Goal: Task Accomplishment & Management: Complete application form

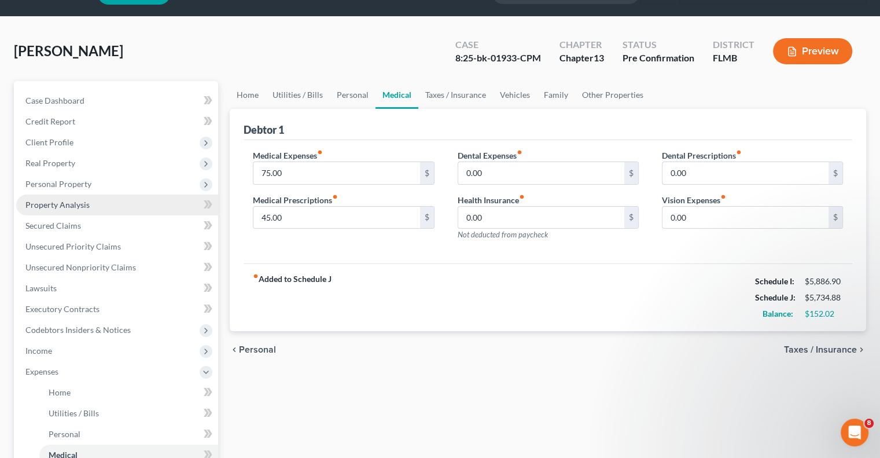
scroll to position [58, 0]
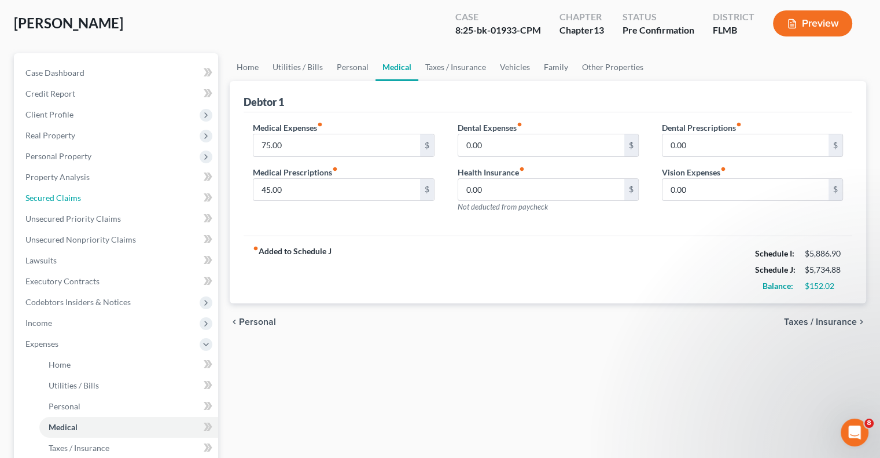
drag, startPoint x: 75, startPoint y: 198, endPoint x: 552, endPoint y: 281, distance: 483.4
click at [75, 198] on span "Secured Claims" at bounding box center [53, 198] width 56 height 10
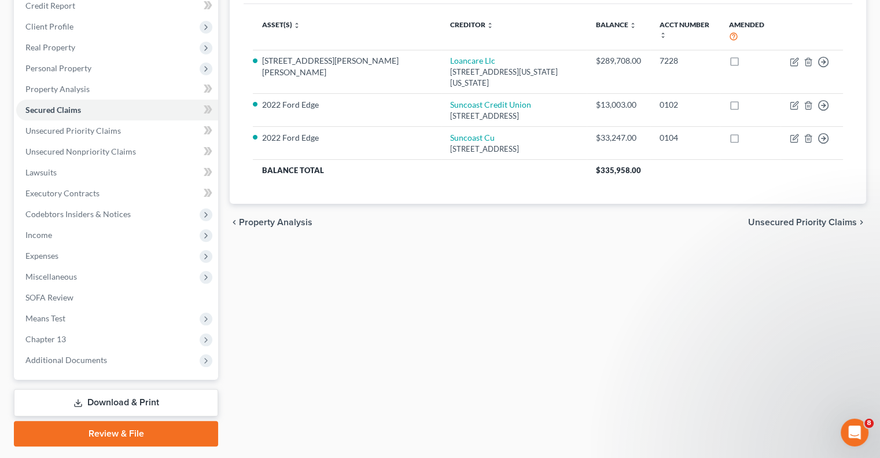
scroll to position [119, 0]
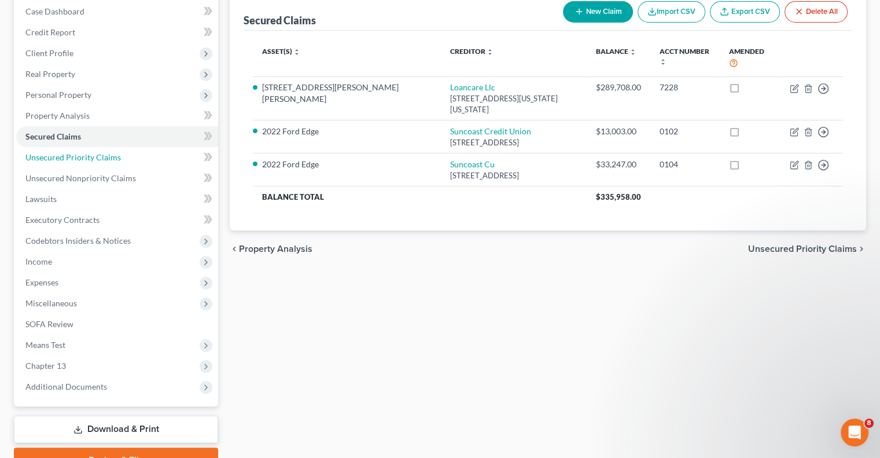
drag, startPoint x: 103, startPoint y: 158, endPoint x: 418, endPoint y: 281, distance: 337.9
click at [103, 158] on span "Unsecured Priority Claims" at bounding box center [72, 157] width 95 height 10
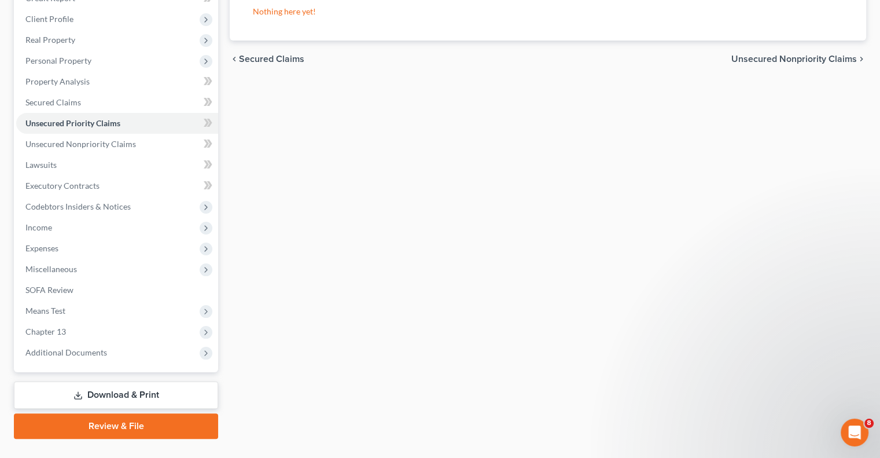
scroll to position [174, 0]
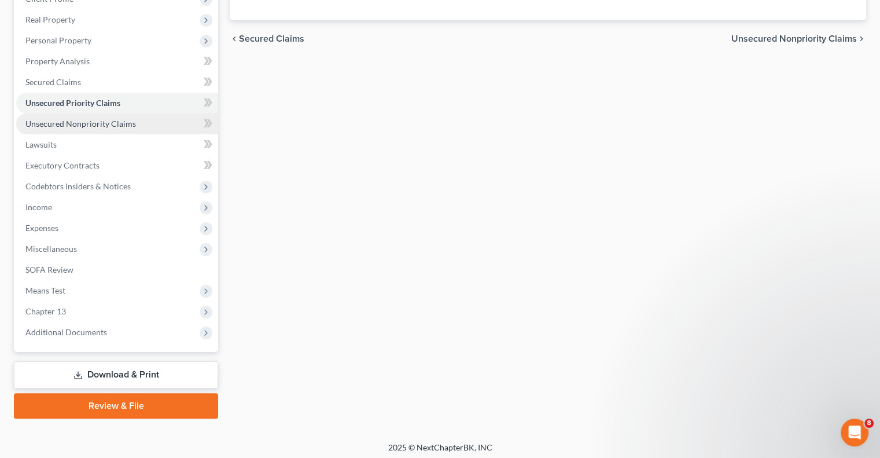
click at [58, 124] on span "Unsecured Nonpriority Claims" at bounding box center [80, 124] width 111 height 10
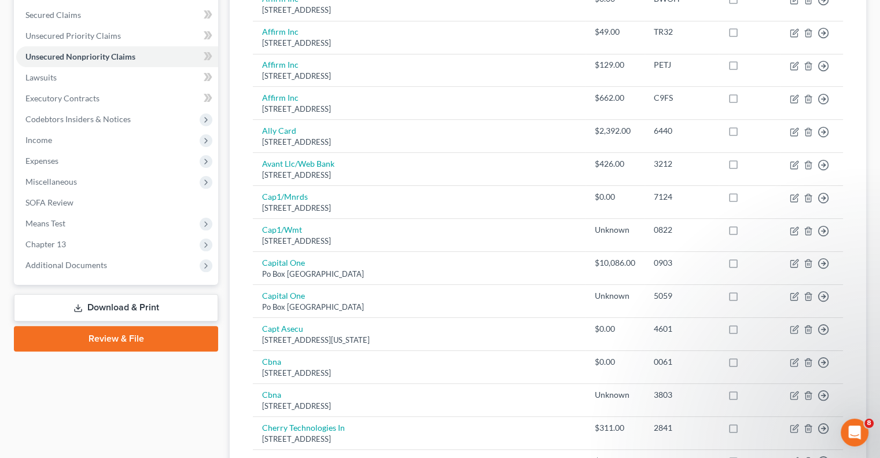
scroll to position [125, 0]
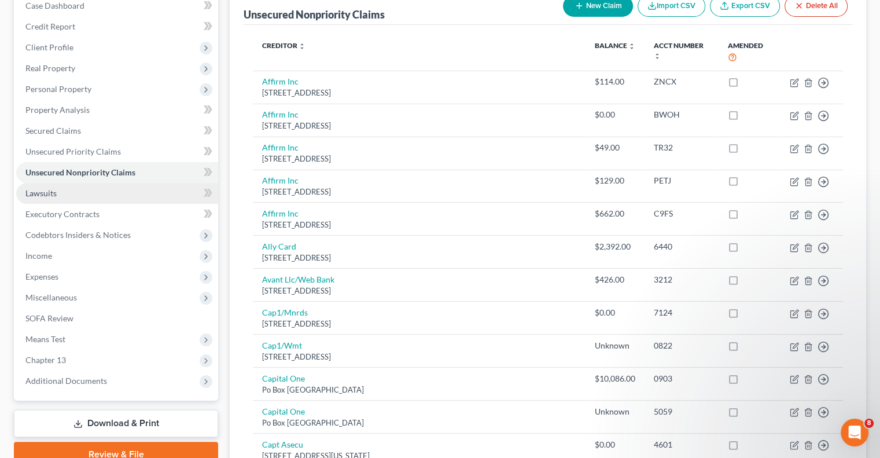
click at [55, 192] on span "Lawsuits" at bounding box center [40, 193] width 31 height 10
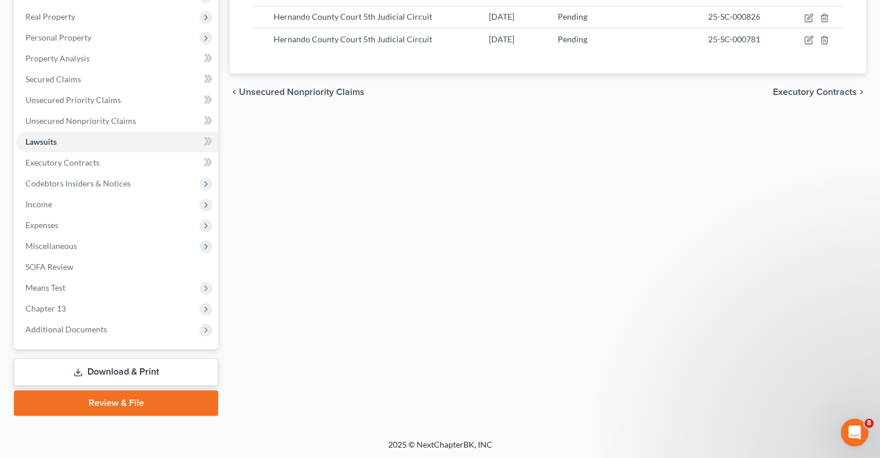
scroll to position [177, 0]
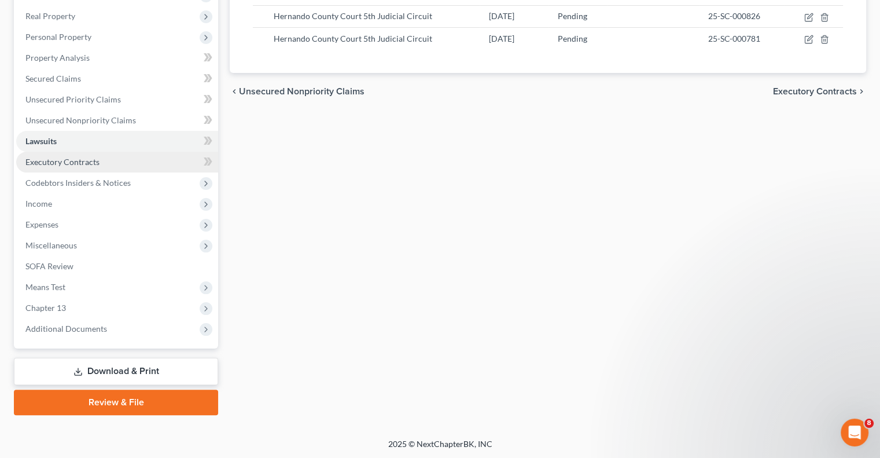
click at [53, 164] on span "Executory Contracts" at bounding box center [62, 162] width 74 height 10
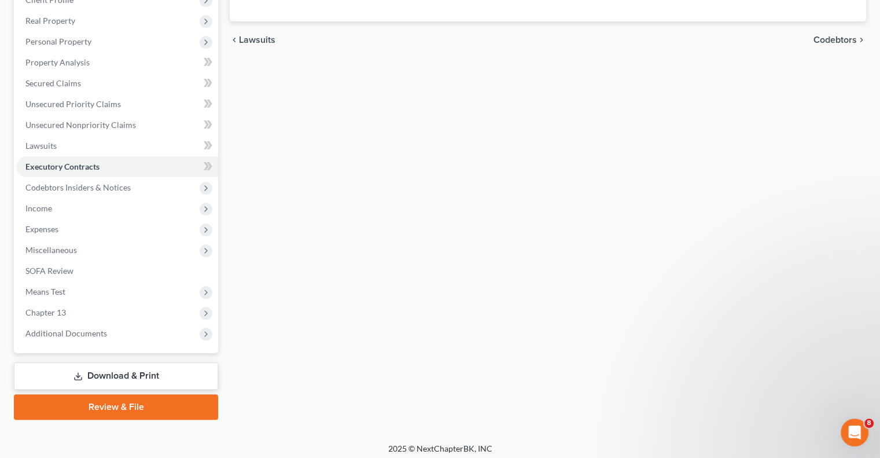
scroll to position [174, 0]
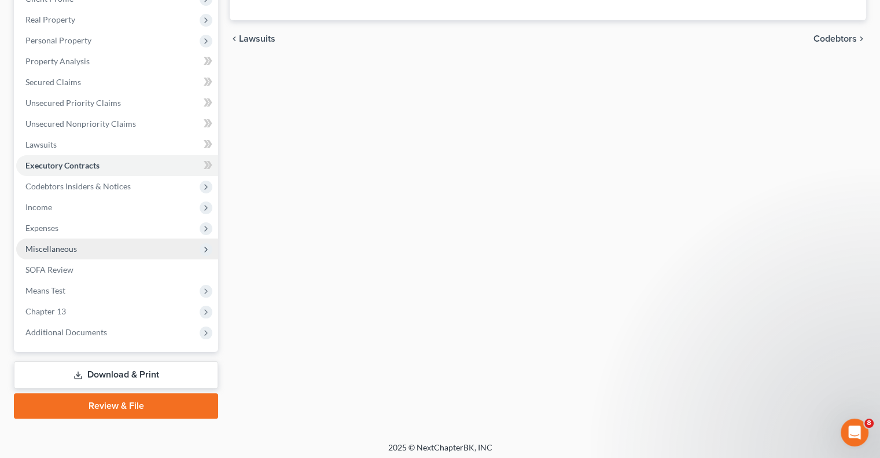
drag, startPoint x: 47, startPoint y: 182, endPoint x: 133, endPoint y: 244, distance: 104.9
click at [47, 182] on span "Codebtors Insiders & Notices" at bounding box center [77, 186] width 105 height 10
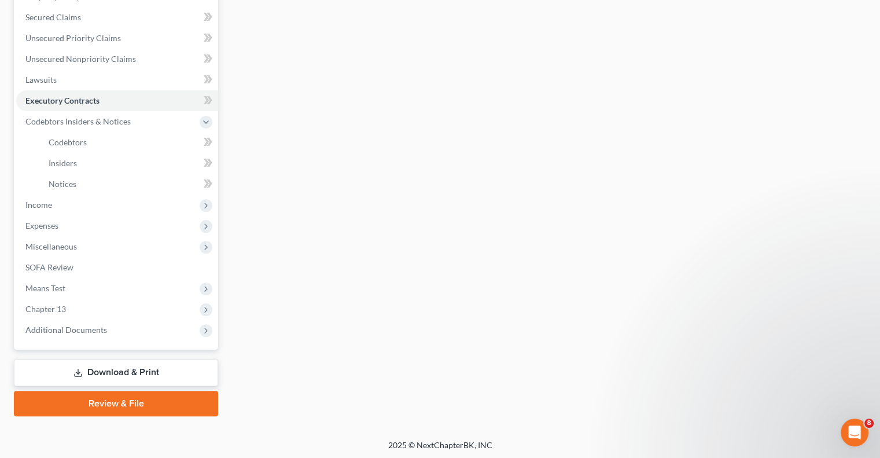
scroll to position [240, 0]
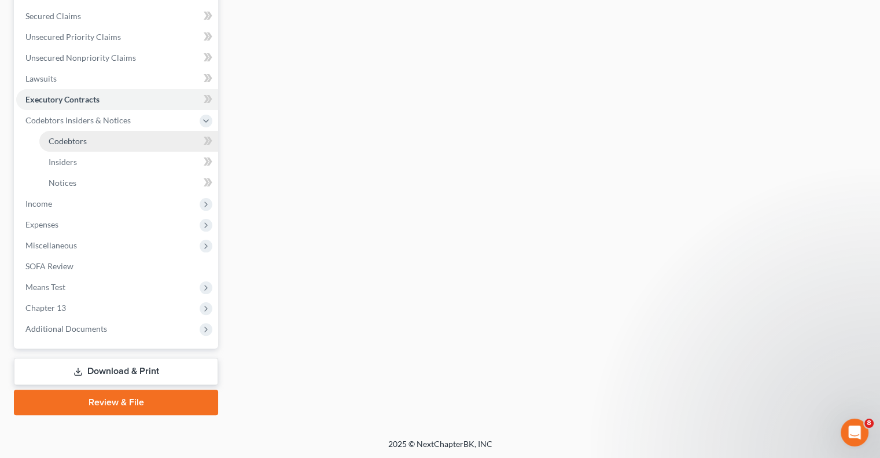
click at [73, 141] on span "Codebtors" at bounding box center [68, 141] width 38 height 10
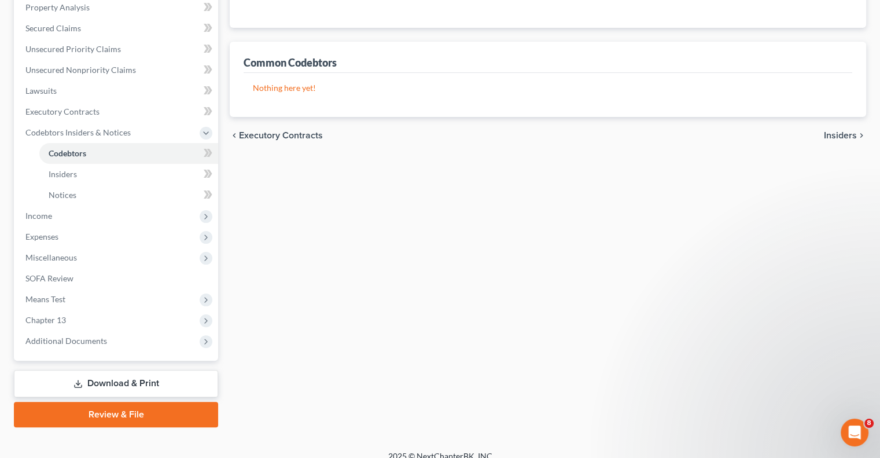
scroll to position [231, 0]
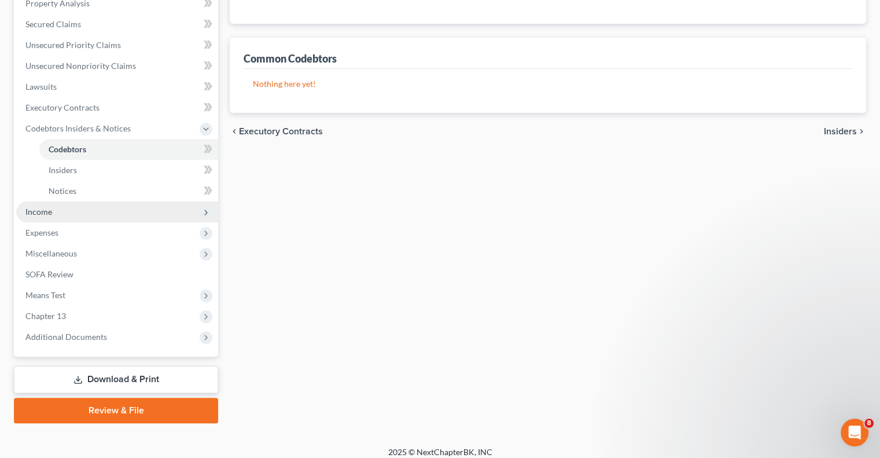
click at [31, 217] on span "Income" at bounding box center [117, 211] width 202 height 21
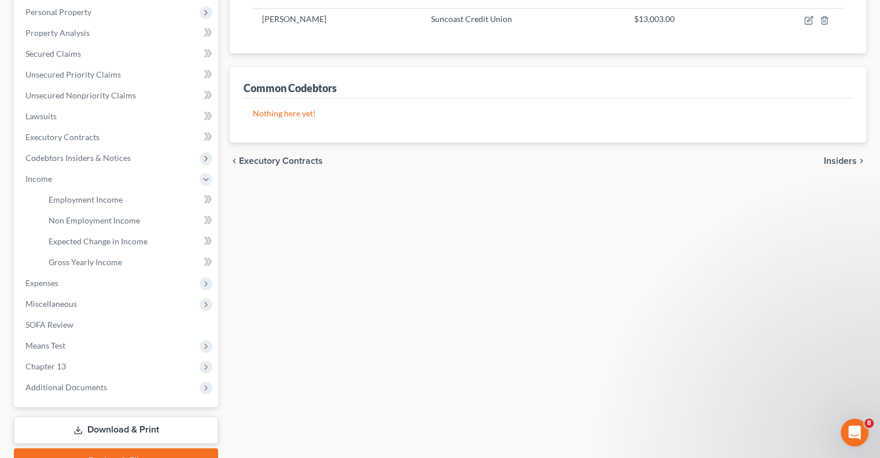
scroll to position [203, 0]
click at [95, 194] on span "Employment Income" at bounding box center [86, 199] width 74 height 10
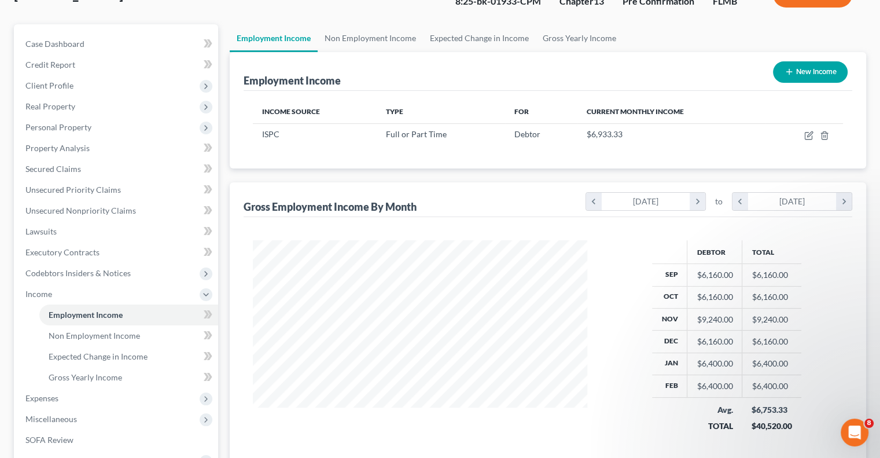
scroll to position [116, 0]
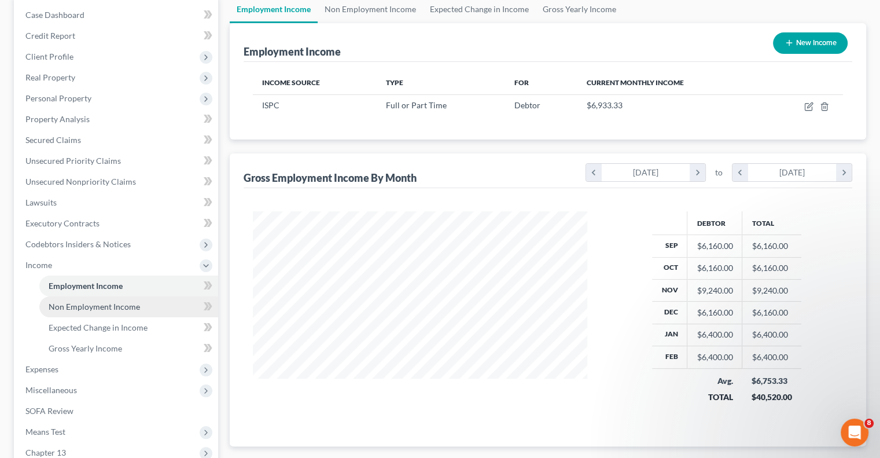
click at [72, 304] on span "Non Employment Income" at bounding box center [94, 307] width 91 height 10
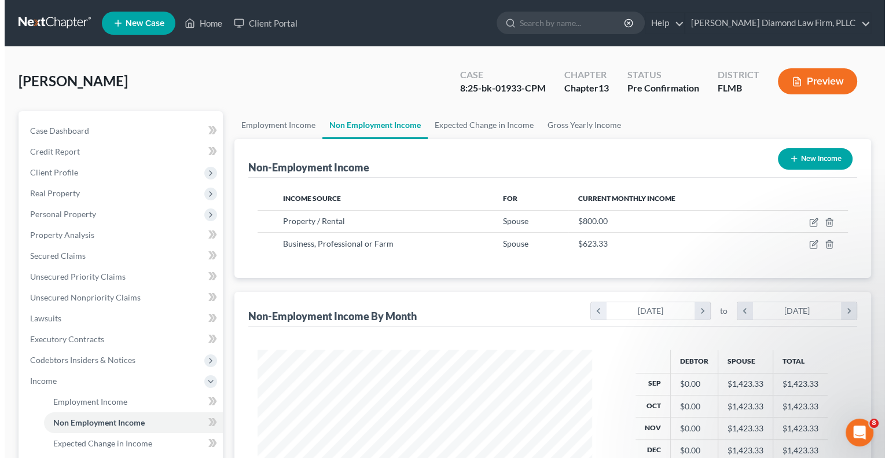
scroll to position [206, 357]
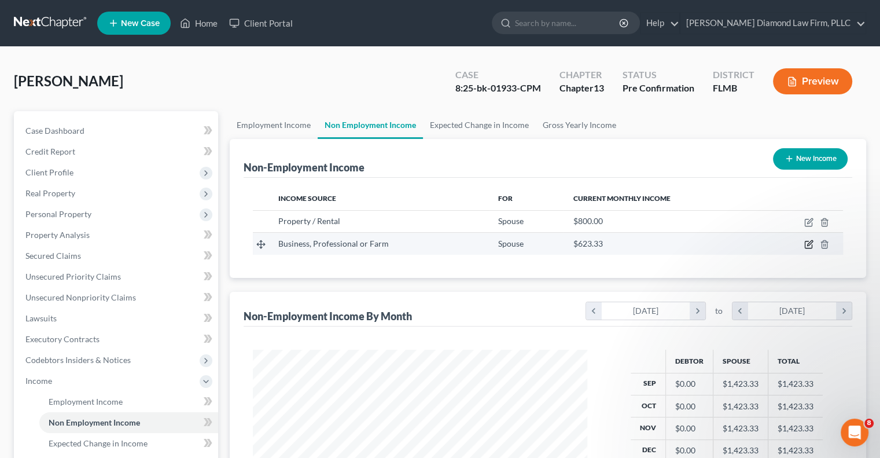
click at [806, 245] on icon "button" at bounding box center [808, 244] width 7 height 7
select select "10"
select select "0"
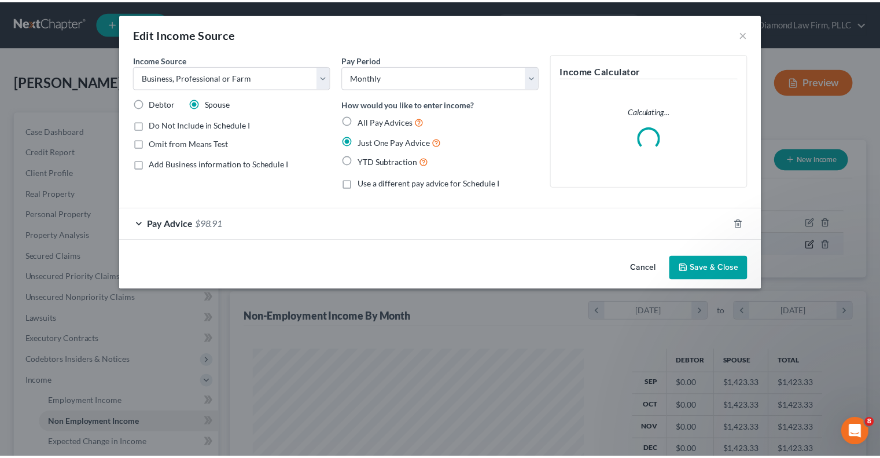
scroll to position [206, 361]
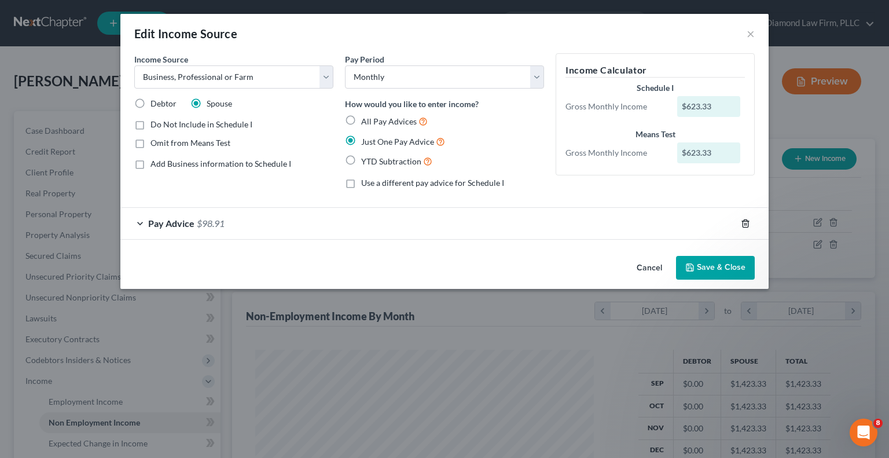
click at [746, 227] on icon "button" at bounding box center [745, 223] width 5 height 8
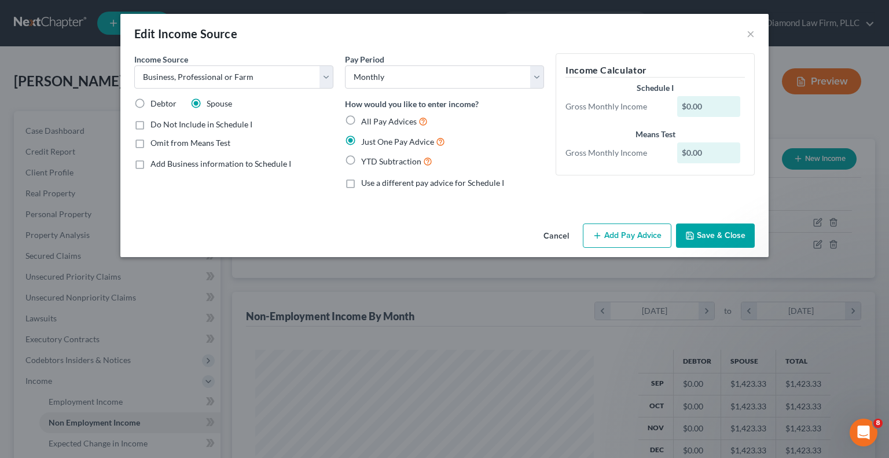
click at [692, 238] on polyline "button" at bounding box center [690, 237] width 4 height 3
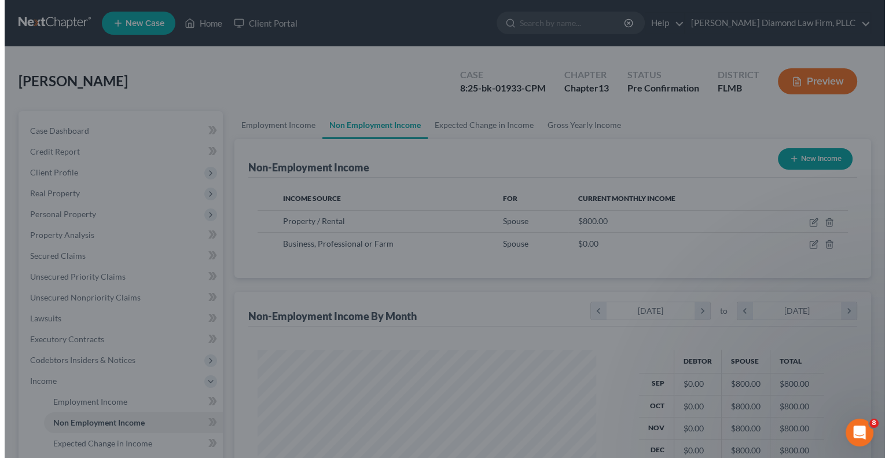
scroll to position [578528, 578376]
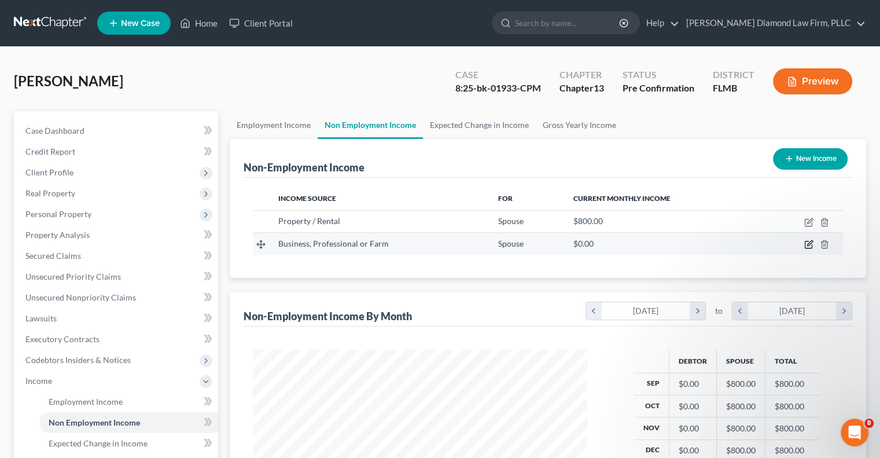
click at [807, 245] on icon "button" at bounding box center [809, 243] width 5 height 5
select select "10"
select select "0"
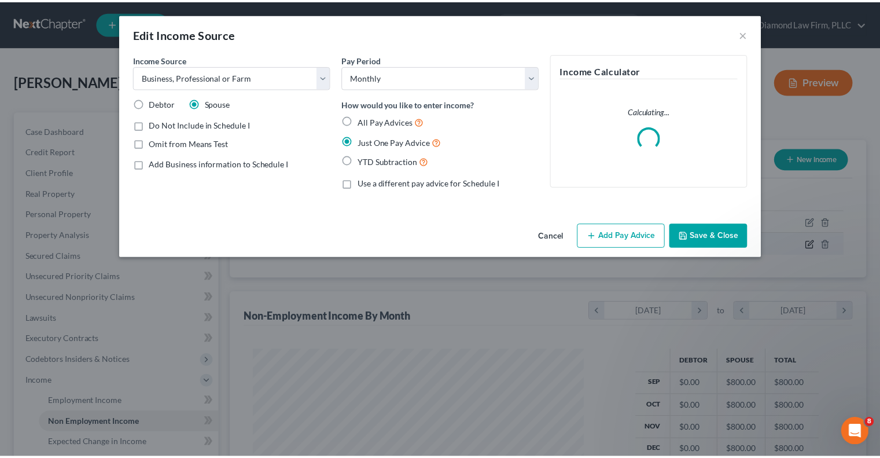
scroll to position [206, 361]
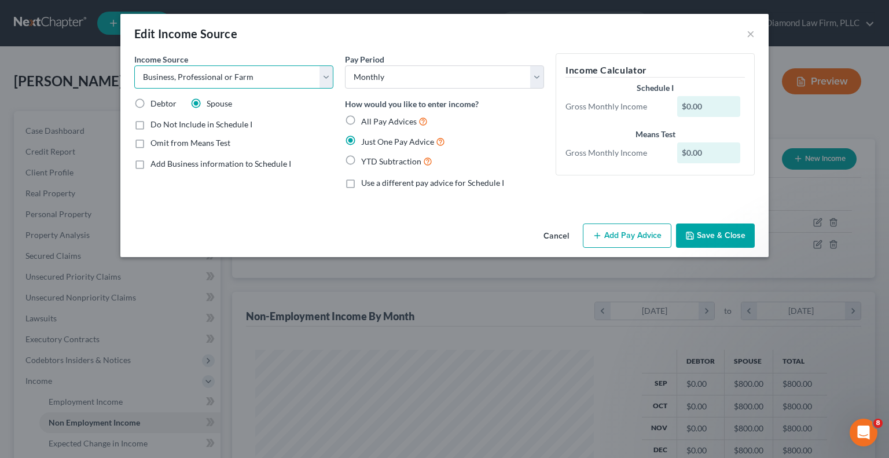
drag, startPoint x: 255, startPoint y: 68, endPoint x: 160, endPoint y: 79, distance: 95.5
click at [160, 79] on select "Select Unemployment Disability (from employer) Pension Retirement Social Securi…" at bounding box center [233, 76] width 199 height 23
select select
click at [134, 65] on select "Select Unemployment Disability (from employer) Pension Retirement Social Securi…" at bounding box center [233, 76] width 199 height 23
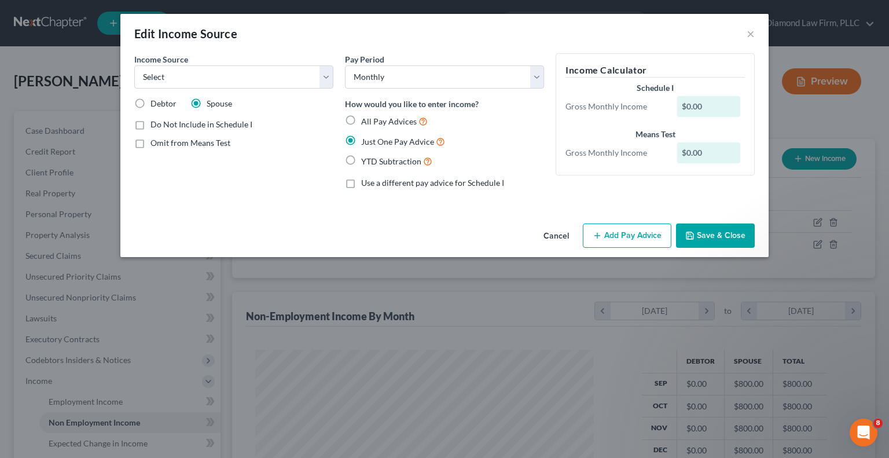
click at [207, 103] on label "Spouse" at bounding box center [219, 104] width 25 height 12
click at [211, 103] on input "Spouse" at bounding box center [215, 102] width 8 height 8
click at [179, 161] on div "Income Source * Select Unemployment Disability (from employer) Pension Retireme…" at bounding box center [233, 125] width 211 height 145
click at [207, 104] on label "Spouse" at bounding box center [219, 104] width 25 height 12
click at [211, 104] on input "Spouse" at bounding box center [215, 102] width 8 height 8
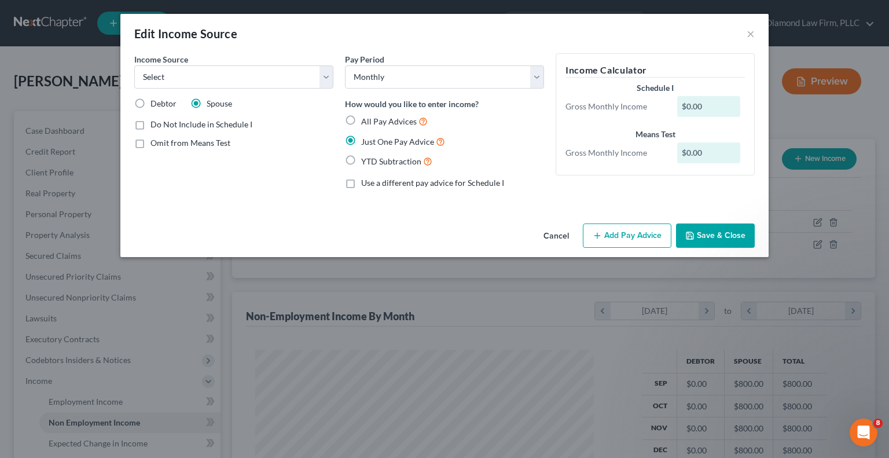
click at [343, 192] on div "Pay Period Select Monthly Twice Monthly Every Other Week Weekly How would you l…" at bounding box center [444, 125] width 211 height 145
click at [361, 139] on label "Just One Pay Advice" at bounding box center [403, 141] width 84 height 13
click at [366, 139] on input "Just One Pay Advice" at bounding box center [370, 139] width 8 height 8
click at [361, 135] on label "Just One Pay Advice" at bounding box center [403, 141] width 84 height 13
click at [366, 135] on input "Just One Pay Advice" at bounding box center [370, 139] width 8 height 8
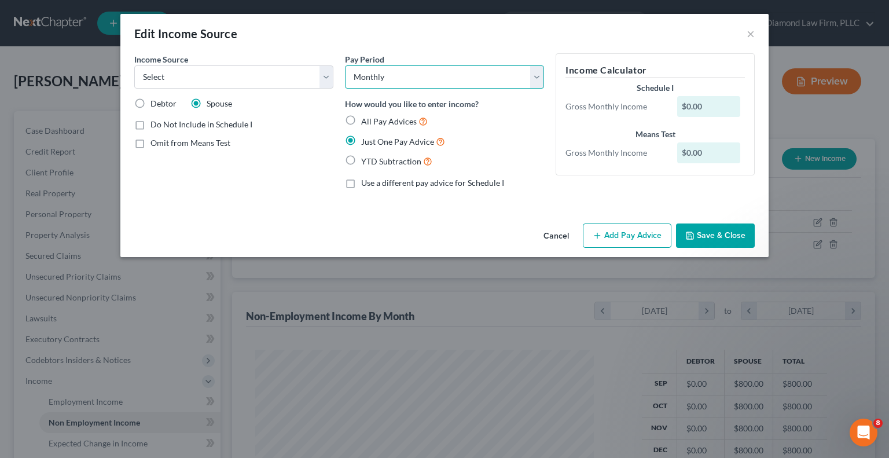
click at [537, 78] on select "Select Monthly Twice Monthly Every Other Week Weekly" at bounding box center [444, 76] width 199 height 23
drag, startPoint x: 527, startPoint y: 70, endPoint x: 581, endPoint y: 54, distance: 56.6
click at [527, 70] on select "Select Monthly Twice Monthly Every Other Week Weekly" at bounding box center [444, 76] width 199 height 23
click at [539, 75] on select "Select Monthly Twice Monthly Every Other Week Weekly" at bounding box center [444, 76] width 199 height 23
click at [505, 234] on div "Cancel Add Pay Advice Save & Close" at bounding box center [444, 238] width 648 height 38
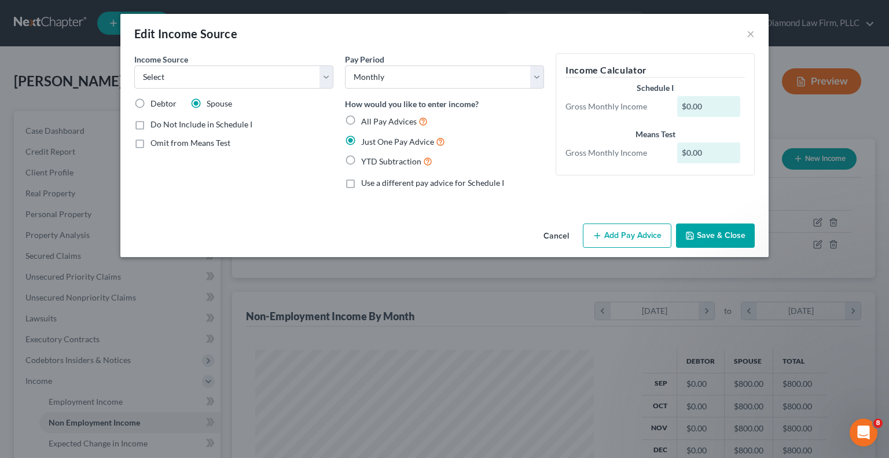
click at [729, 229] on button "Save & Close" at bounding box center [715, 235] width 79 height 24
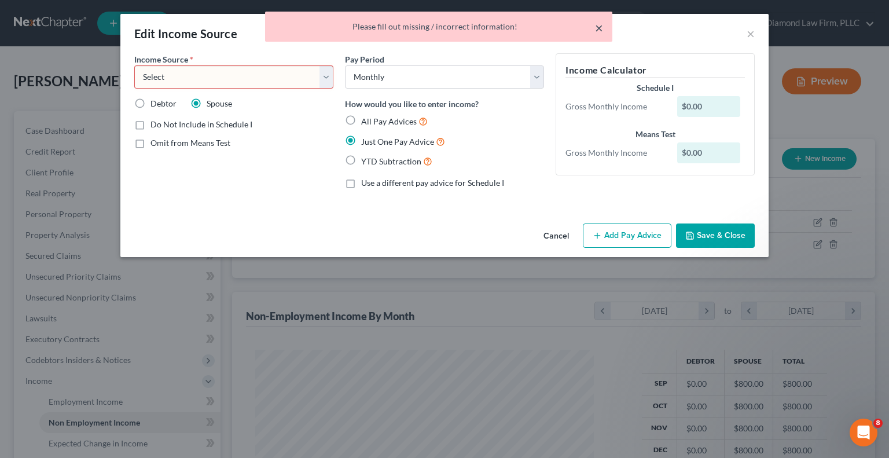
drag, startPoint x: 596, startPoint y: 28, endPoint x: 563, endPoint y: 289, distance: 263.1
click at [596, 27] on button "×" at bounding box center [599, 28] width 8 height 14
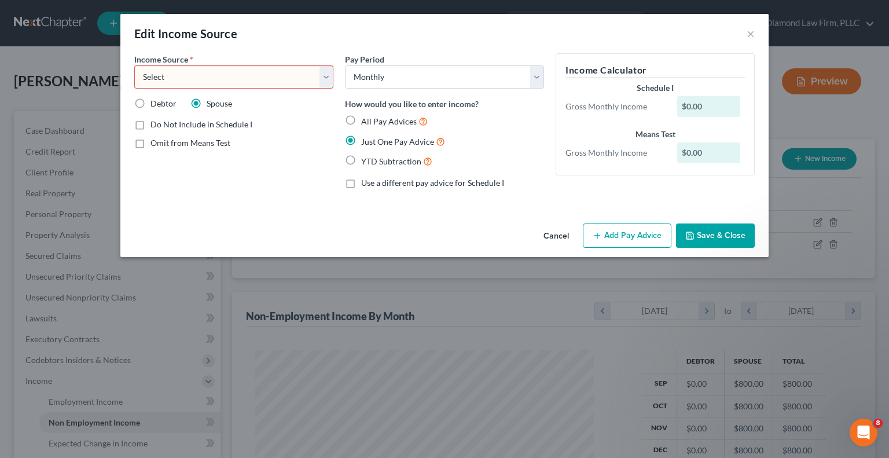
click at [639, 237] on button "Add Pay Advice" at bounding box center [627, 235] width 89 height 24
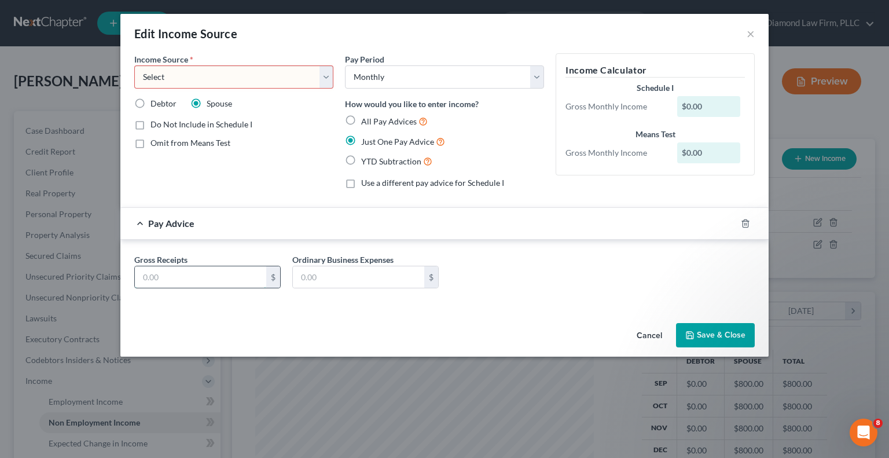
click at [157, 277] on input "text" at bounding box center [200, 277] width 131 height 22
type input "0.00"
click at [330, 270] on input "text" at bounding box center [358, 277] width 131 height 22
type input "0.00"
click at [329, 78] on select "Select Unemployment Disability (from employer) Pension Retirement Social Securi…" at bounding box center [233, 76] width 199 height 23
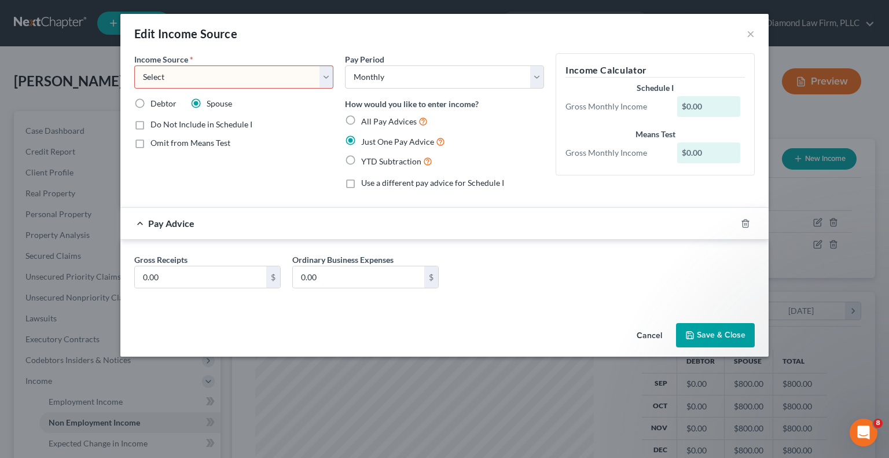
select select "10"
click at [134, 65] on select "Select Unemployment Disability (from employer) Pension Retirement Social Securi…" at bounding box center [233, 76] width 199 height 23
click at [708, 336] on button "Save & Close" at bounding box center [715, 335] width 79 height 24
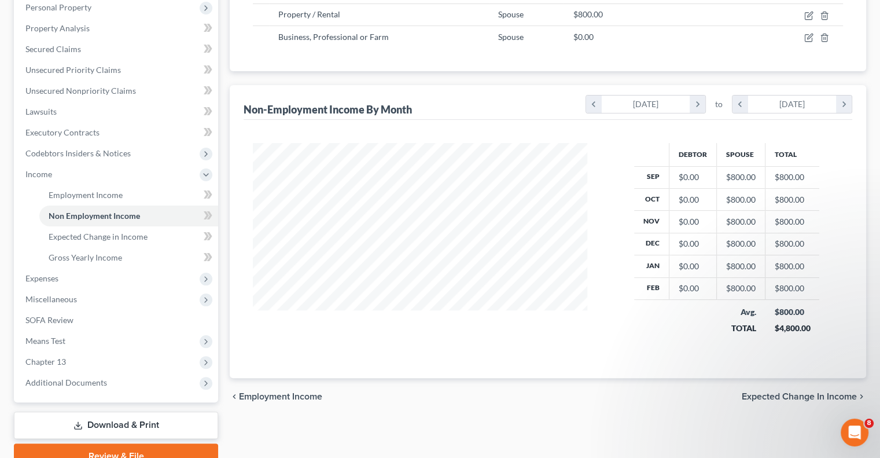
scroll to position [231, 0]
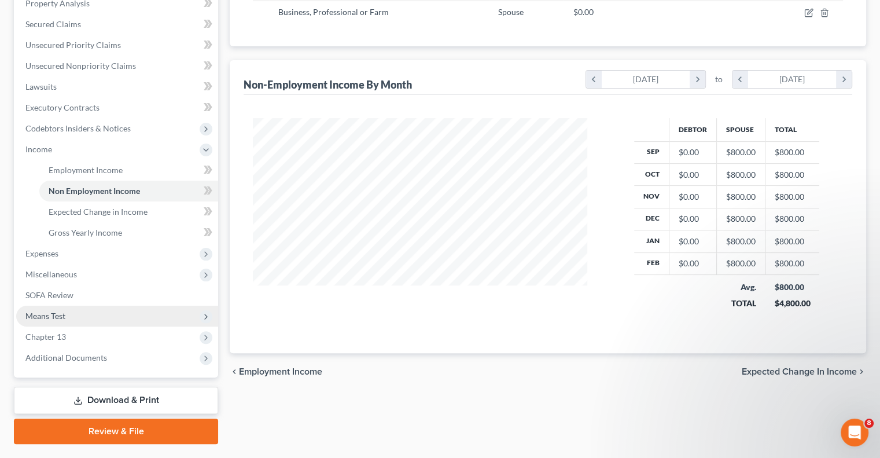
click at [45, 318] on span "Means Test" at bounding box center [45, 316] width 40 height 10
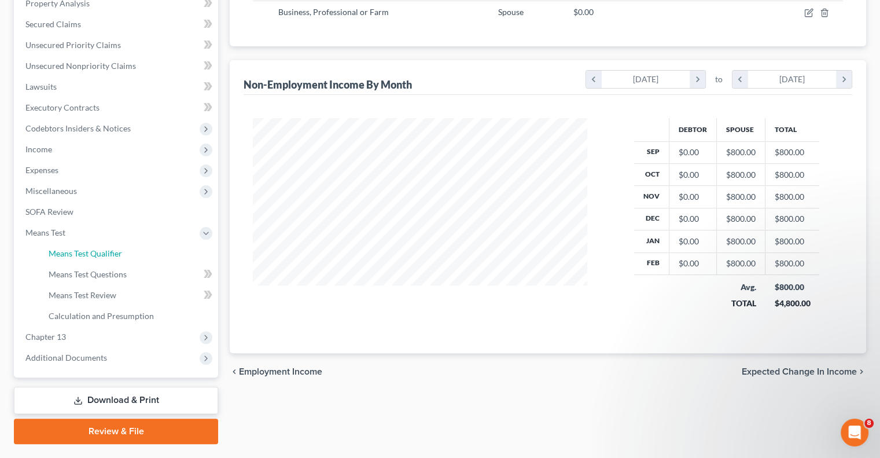
drag, startPoint x: 72, startPoint y: 257, endPoint x: 477, endPoint y: 266, distance: 405.8
click at [72, 256] on span "Means Test Qualifier" at bounding box center [85, 253] width 73 height 10
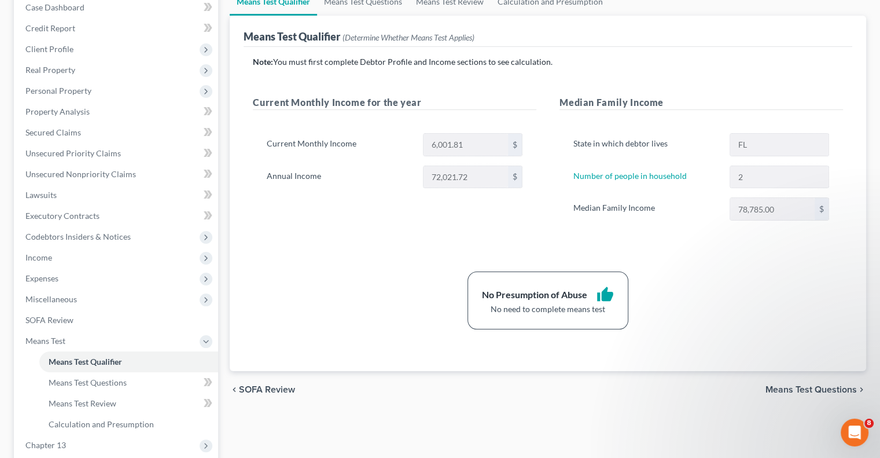
scroll to position [174, 0]
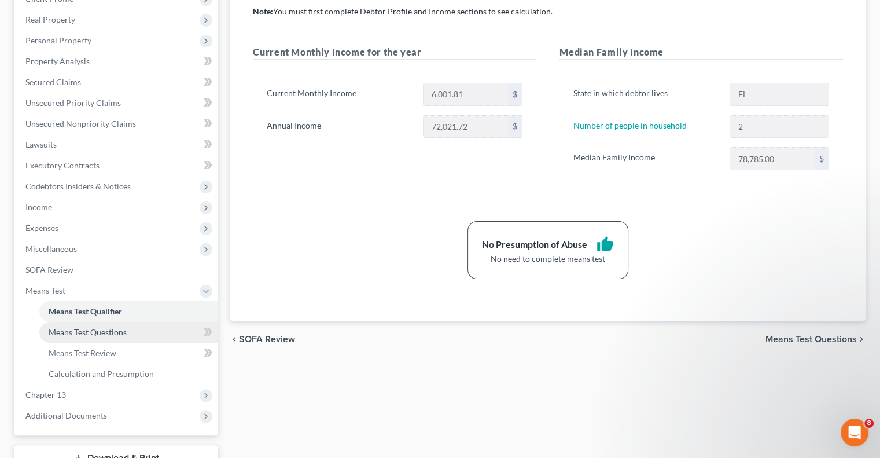
click at [49, 330] on span "Means Test Questions" at bounding box center [88, 332] width 78 height 10
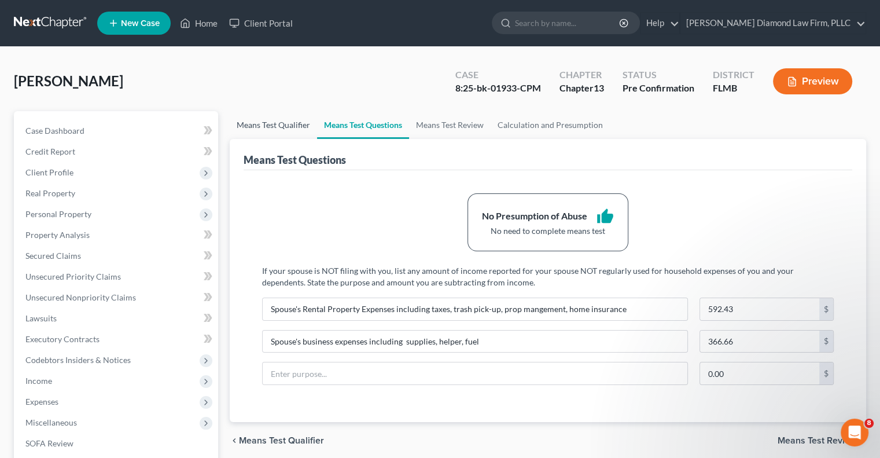
click at [277, 123] on link "Means Test Qualifier" at bounding box center [273, 125] width 87 height 28
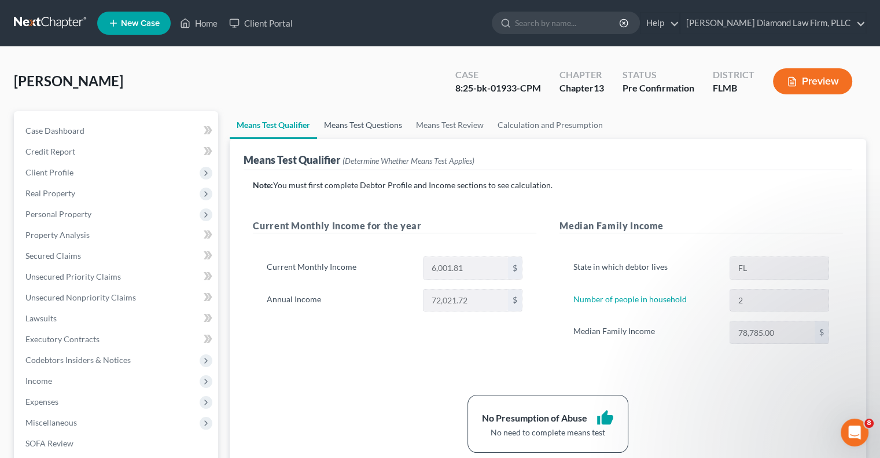
click at [362, 126] on link "Means Test Questions" at bounding box center [363, 125] width 92 height 28
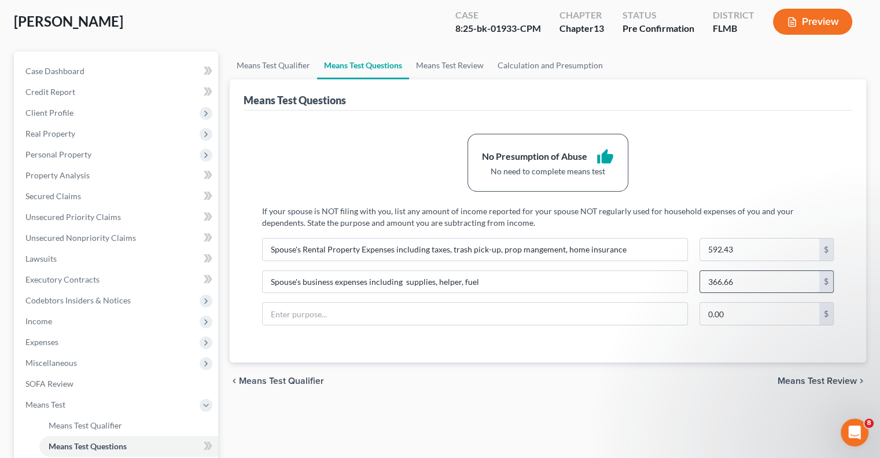
scroll to position [58, 0]
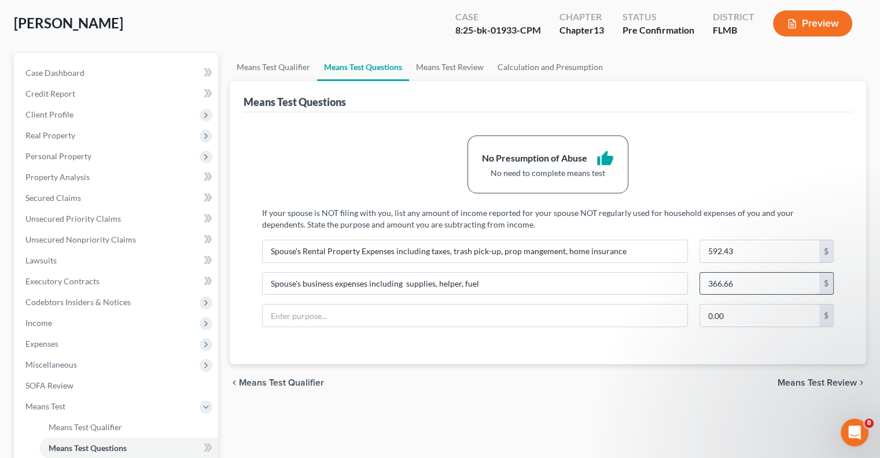
click at [760, 284] on input "366.66" at bounding box center [759, 284] width 119 height 22
click at [553, 289] on input "Spouse's business expenses including supplies, helper, fuel" at bounding box center [475, 284] width 425 height 22
drag, startPoint x: 546, startPoint y: 285, endPoint x: 262, endPoint y: 330, distance: 287.2
click at [262, 330] on div "If your spouse is NOT filing with you, list any amount of income reported for y…" at bounding box center [548, 271] width 572 height 129
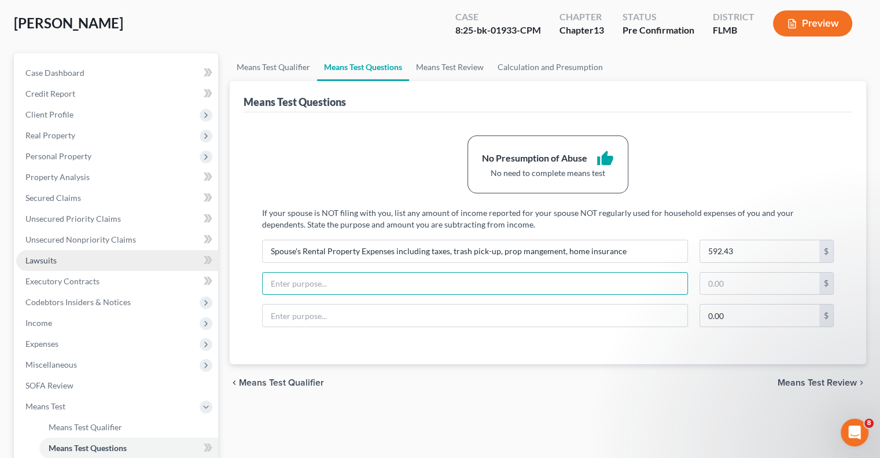
click at [27, 260] on span "Lawsuits" at bounding box center [40, 260] width 31 height 10
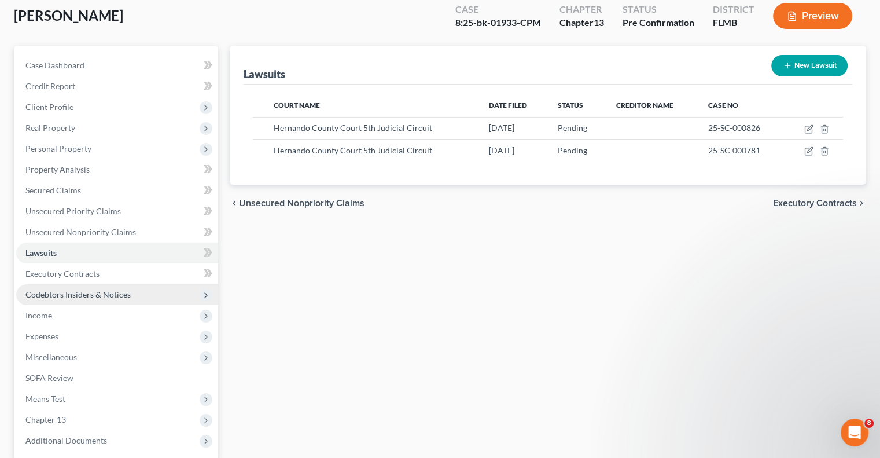
scroll to position [116, 0]
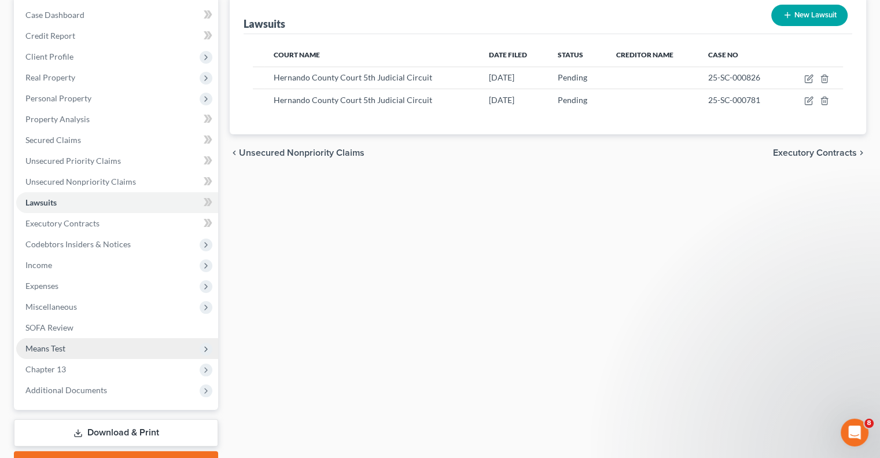
click at [63, 346] on span "Means Test" at bounding box center [45, 348] width 40 height 10
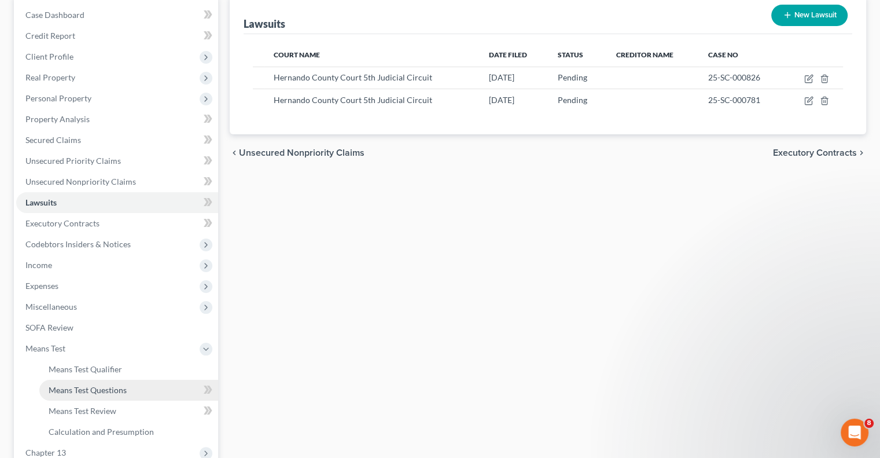
click at [56, 396] on link "Means Test Questions" at bounding box center [128, 390] width 179 height 21
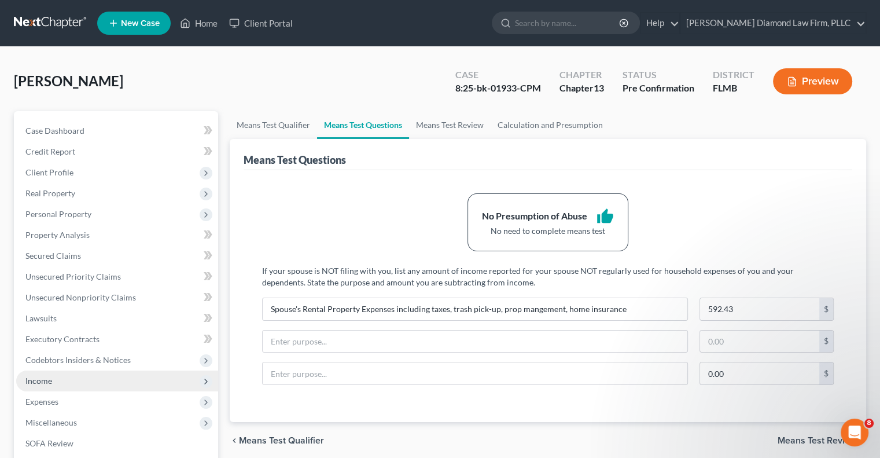
click at [43, 381] on span "Income" at bounding box center [38, 381] width 27 height 10
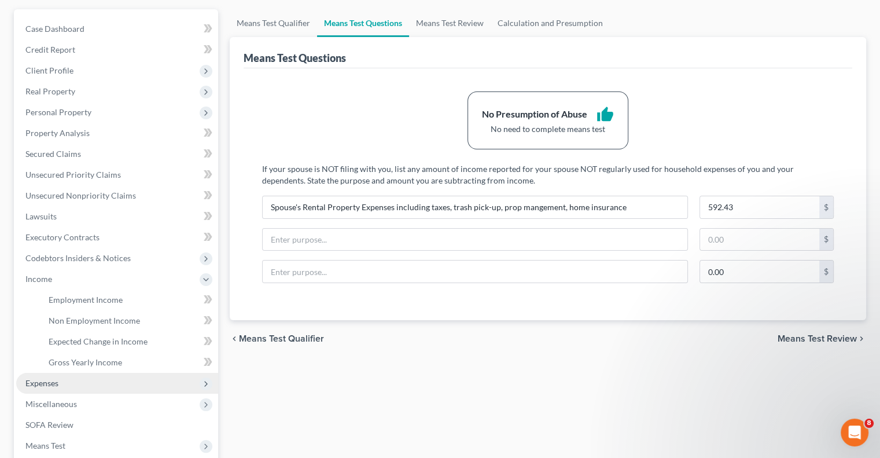
scroll to position [116, 0]
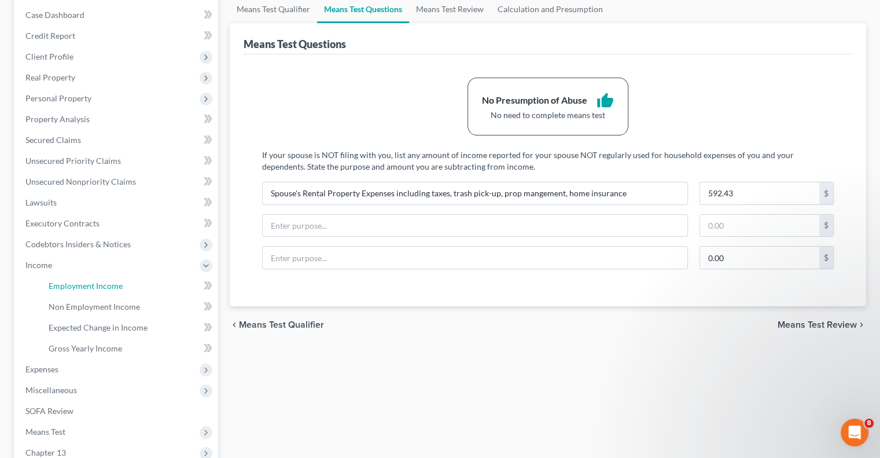
drag, startPoint x: 95, startPoint y: 282, endPoint x: 561, endPoint y: 292, distance: 466.0
click at [95, 282] on span "Employment Income" at bounding box center [86, 286] width 74 height 10
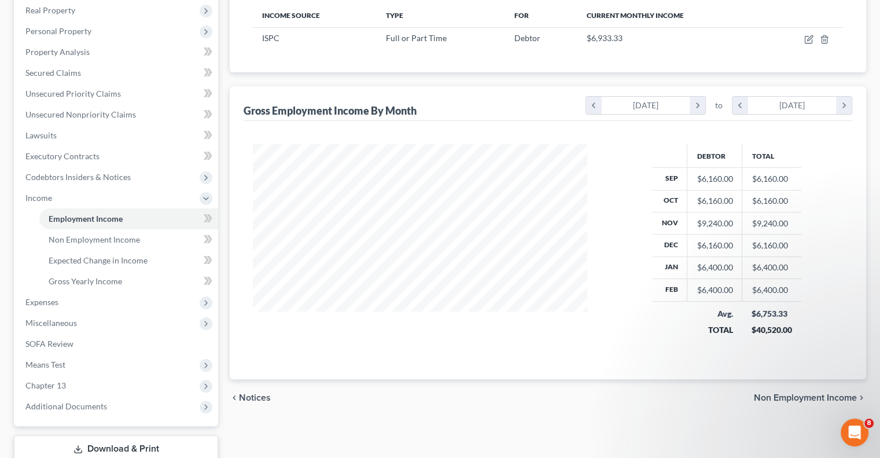
scroll to position [203, 0]
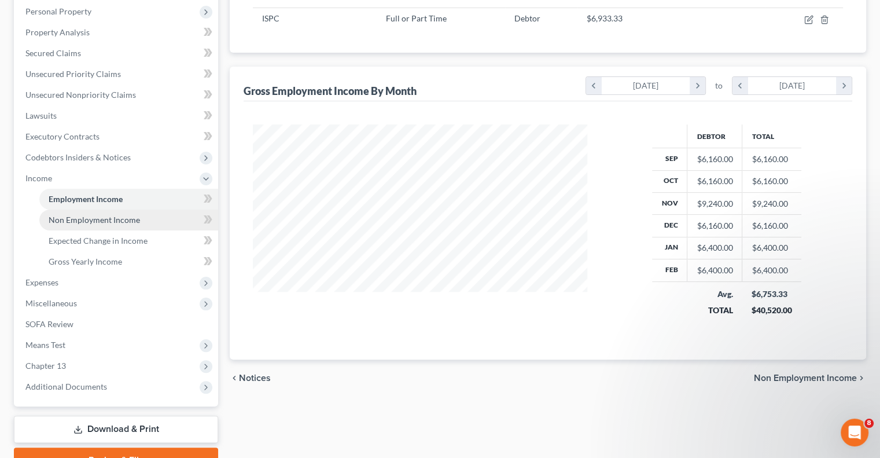
click at [81, 217] on span "Non Employment Income" at bounding box center [94, 220] width 91 height 10
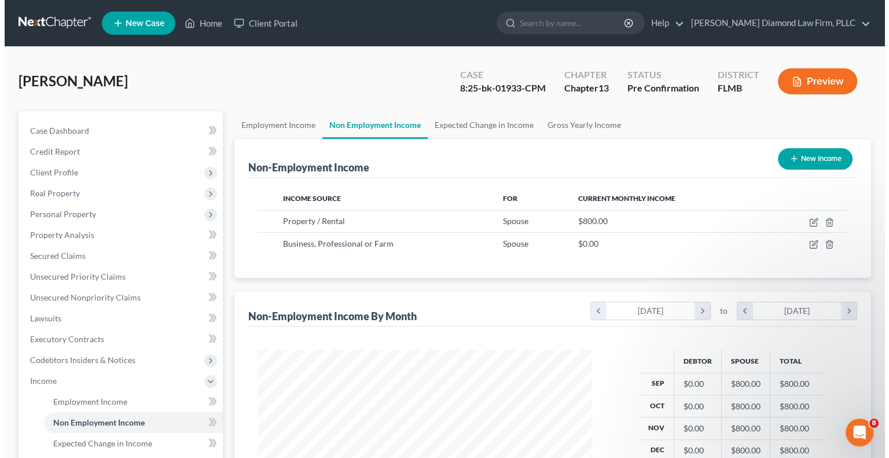
scroll to position [206, 357]
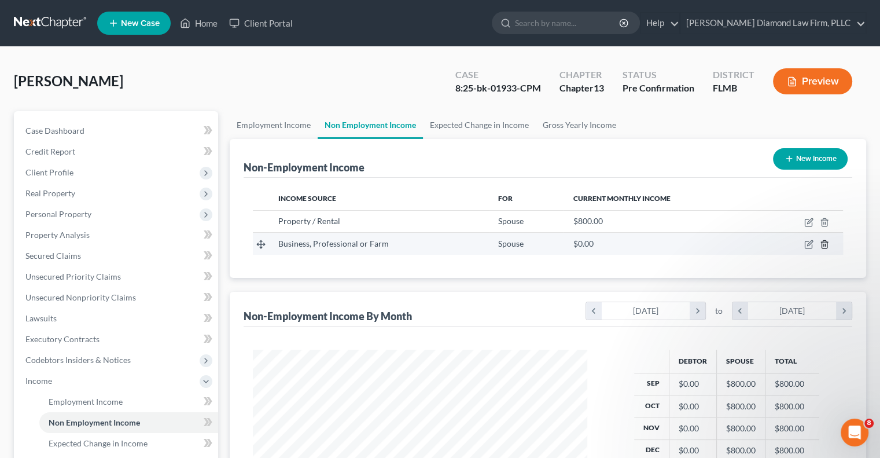
click at [828, 246] on icon "button" at bounding box center [824, 244] width 9 height 9
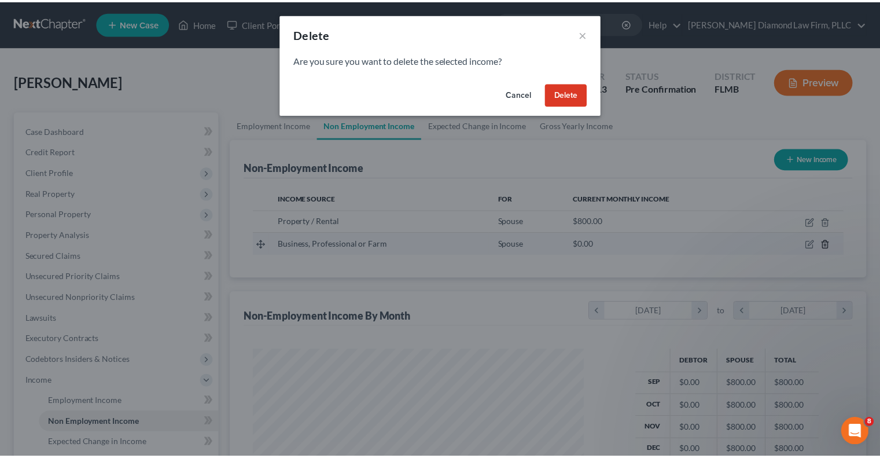
scroll to position [206, 361]
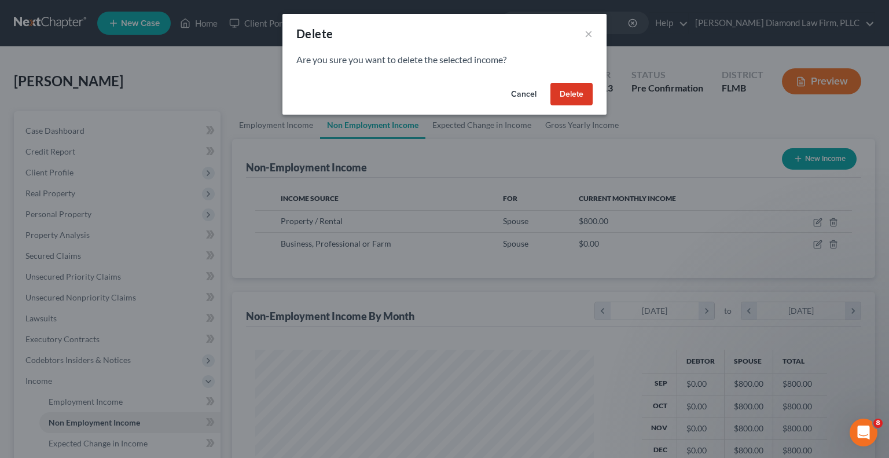
click at [575, 93] on button "Delete" at bounding box center [571, 94] width 42 height 23
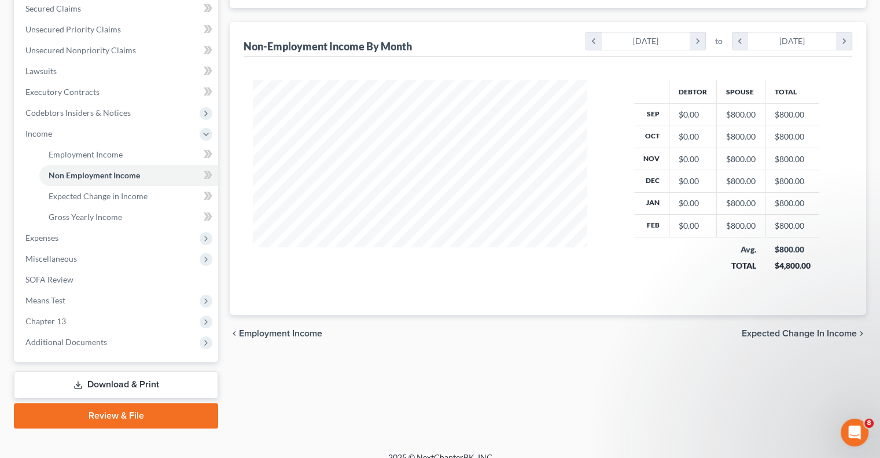
scroll to position [260, 0]
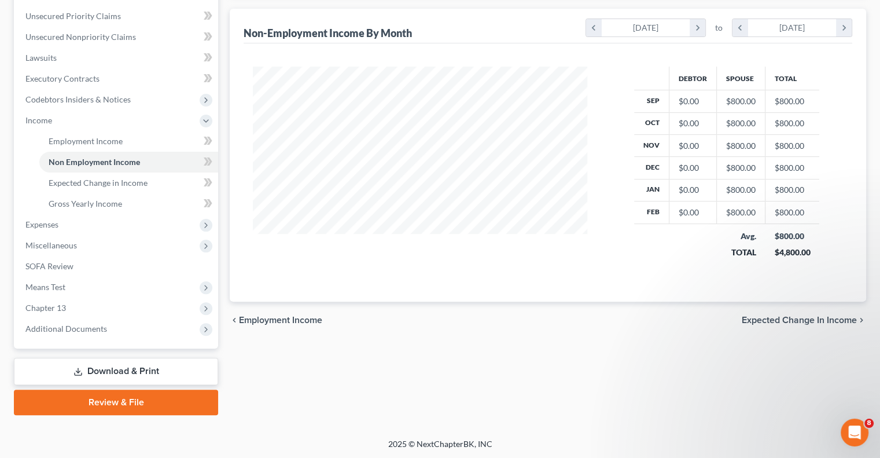
click at [32, 225] on span "Expenses" at bounding box center [41, 224] width 33 height 10
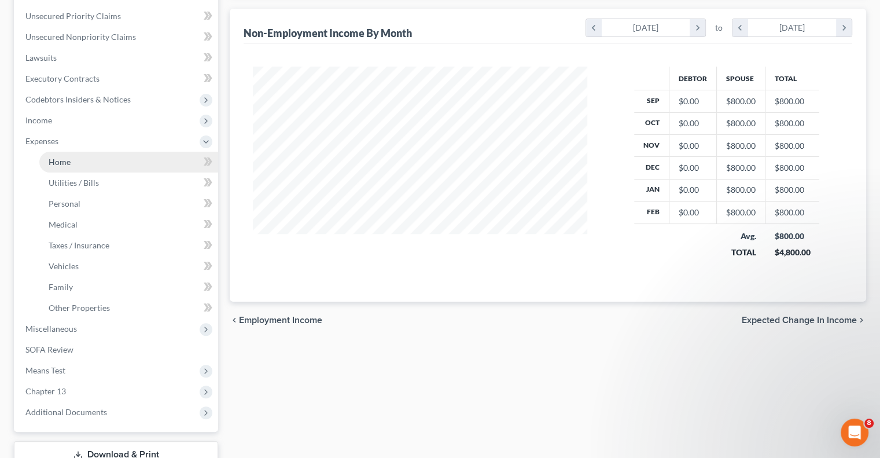
click at [74, 157] on link "Home" at bounding box center [128, 162] width 179 height 21
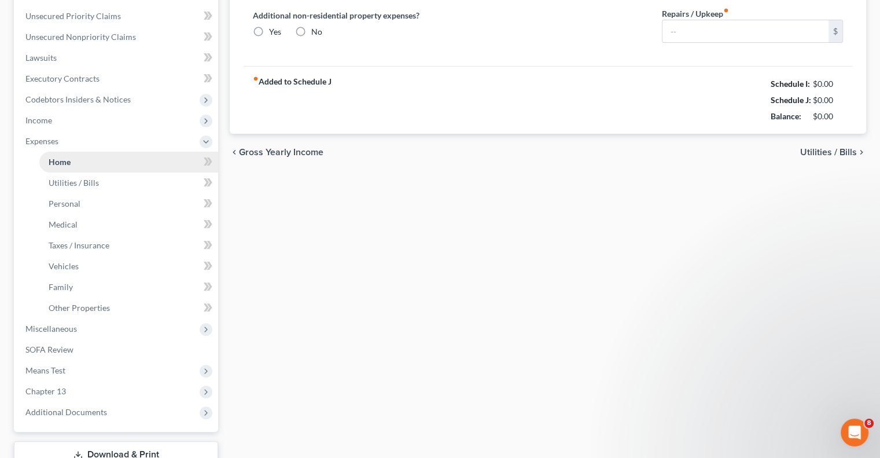
type input "2,206.60"
type input "0.00"
radio input "true"
type input "0.00"
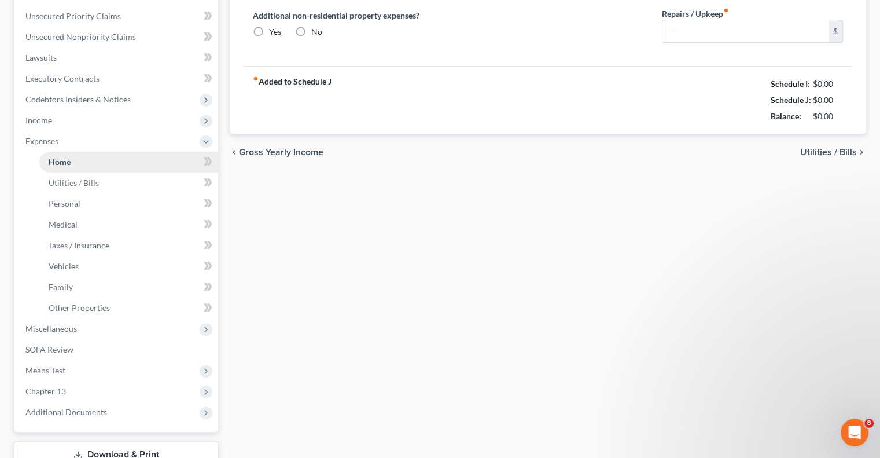
type input "0.00"
type input "50.00"
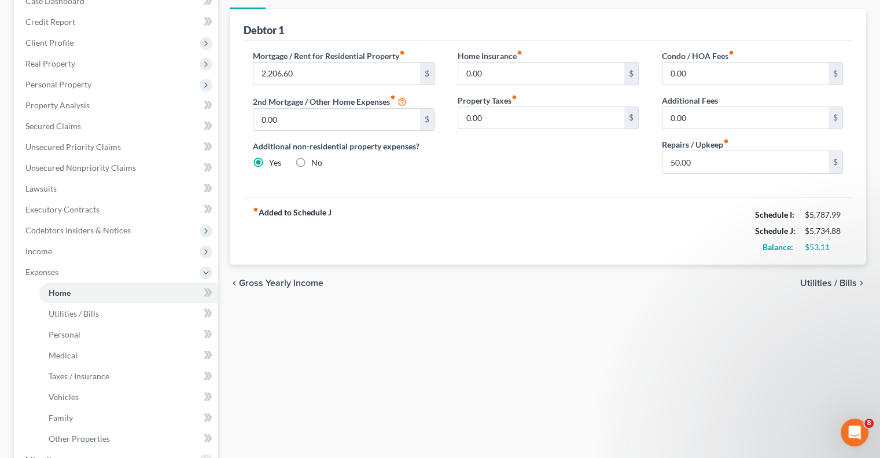
scroll to position [174, 0]
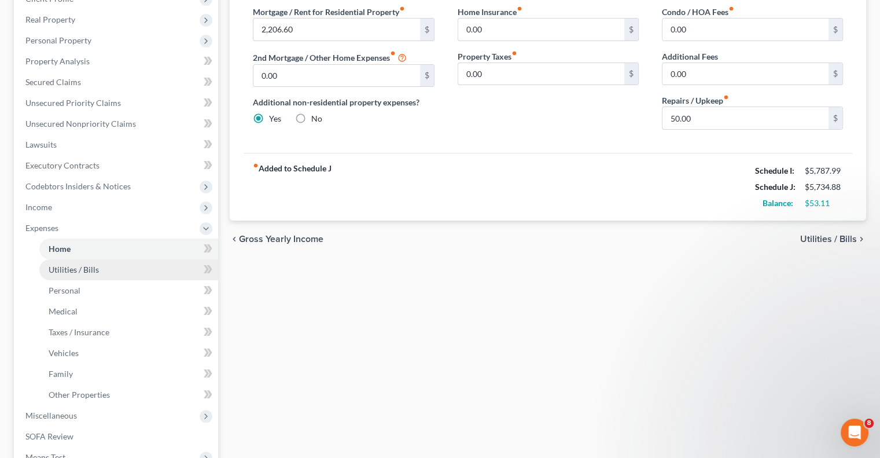
click at [58, 268] on span "Utilities / Bills" at bounding box center [74, 269] width 50 height 10
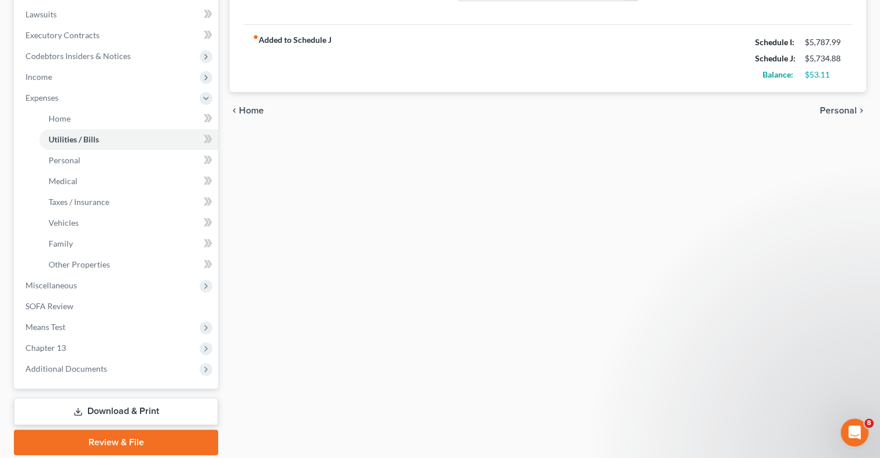
scroll to position [344, 0]
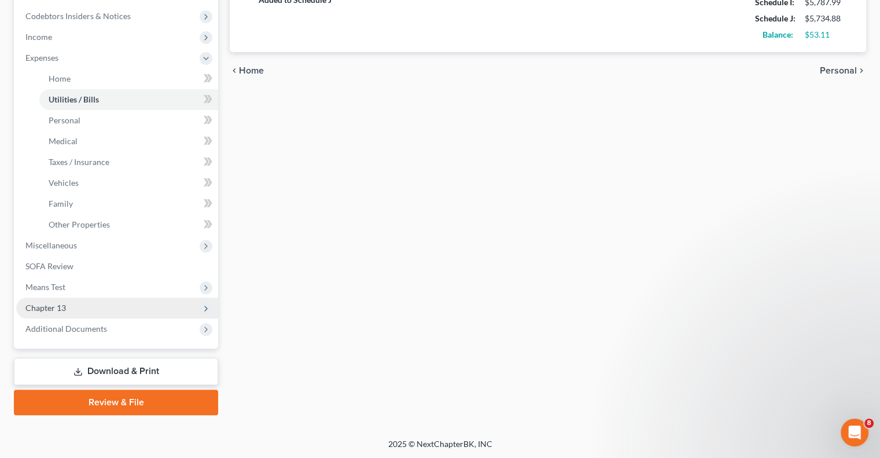
click at [69, 311] on span "Chapter 13" at bounding box center [117, 307] width 202 height 21
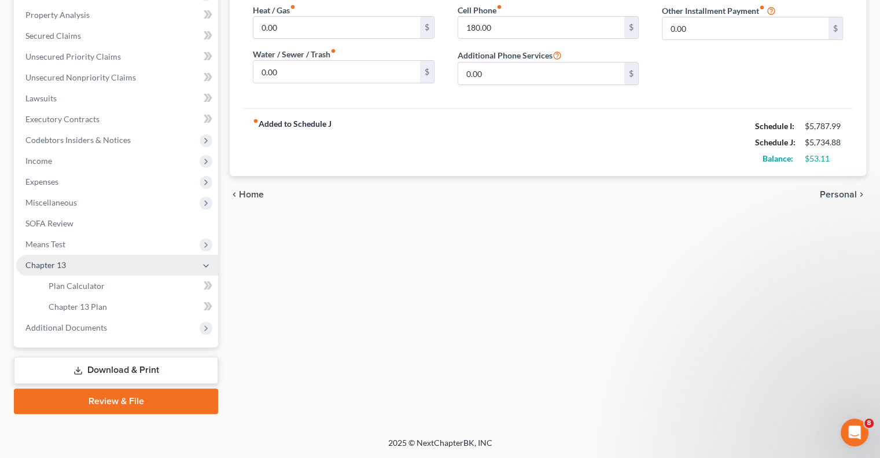
scroll to position [219, 0]
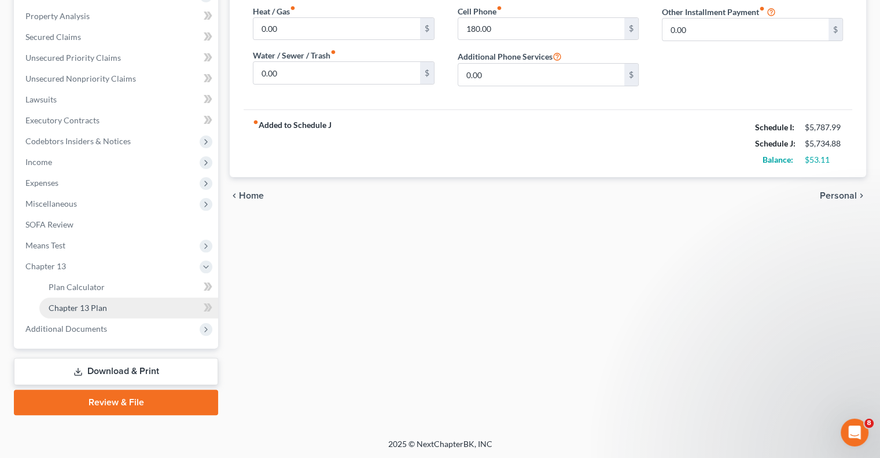
click at [98, 306] on span "Chapter 13 Plan" at bounding box center [78, 308] width 58 height 10
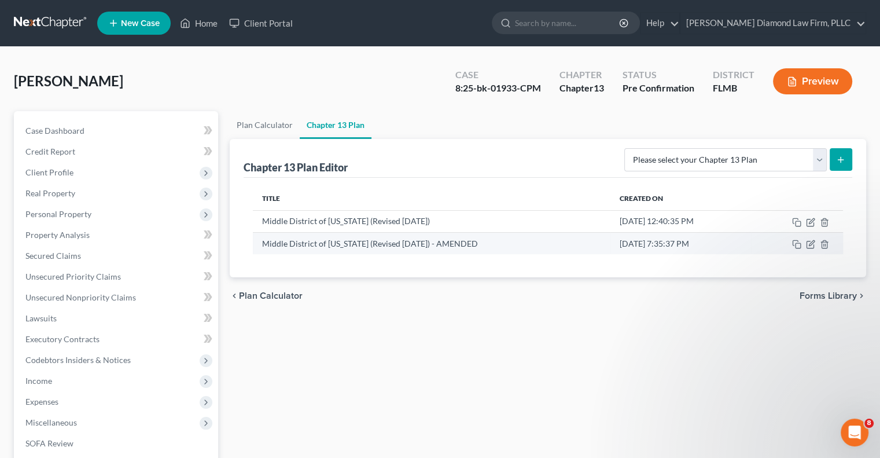
click at [313, 247] on td "Middle District of [US_STATE] (Revised [DATE]) - AMENDED" at bounding box center [431, 243] width 357 height 22
click at [370, 244] on td "Middle District of [US_STATE] (Revised [DATE]) - AMENDED" at bounding box center [431, 243] width 357 height 22
click at [357, 291] on div "chevron_left Plan Calculator Forms Library chevron_right" at bounding box center [548, 295] width 637 height 37
click at [265, 241] on td "Middle District of [US_STATE] (Revised [DATE]) - AMENDED" at bounding box center [431, 243] width 357 height 22
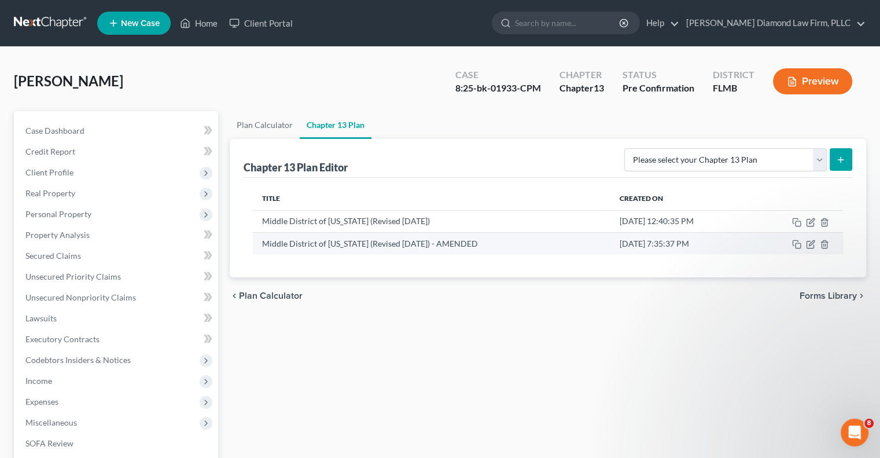
click at [634, 245] on td "[DATE] 7:35:37 PM" at bounding box center [681, 243] width 141 height 22
click at [413, 251] on td "Middle District of [US_STATE] (Revised [DATE]) - AMENDED" at bounding box center [431, 243] width 357 height 22
click at [384, 239] on td "Middle District of [US_STATE] (Revised [DATE]) - AMENDED" at bounding box center [431, 243] width 357 height 22
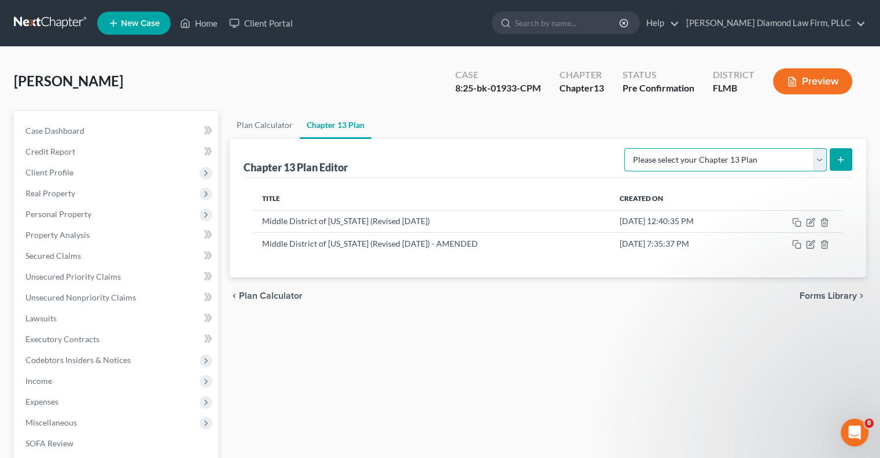
drag, startPoint x: 820, startPoint y: 154, endPoint x: 819, endPoint y: 161, distance: 7.0
click at [819, 161] on select "Please select your Chapter 13 Plan Middle District of [US_STATE][GEOGRAPHIC_DAT…" at bounding box center [725, 159] width 203 height 23
click at [818, 167] on select "Please select your Chapter 13 Plan Middle District of [US_STATE][GEOGRAPHIC_DAT…" at bounding box center [725, 159] width 203 height 23
click at [820, 159] on select "Please select your Chapter 13 Plan Middle District of [US_STATE][GEOGRAPHIC_DAT…" at bounding box center [725, 159] width 203 height 23
click at [631, 337] on div "Plan Calculator Chapter 13 Plan Chapter 13 Plan Editor Please select your Chapt…" at bounding box center [548, 372] width 648 height 523
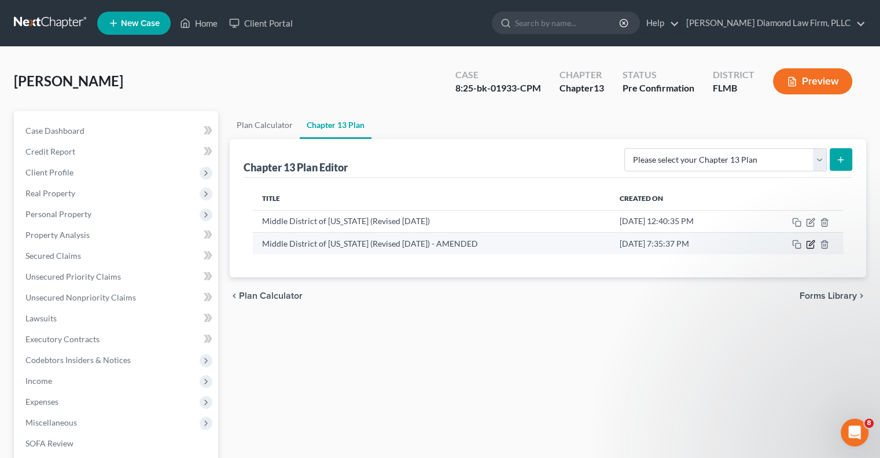
click at [810, 241] on icon "button" at bounding box center [810, 244] width 9 height 9
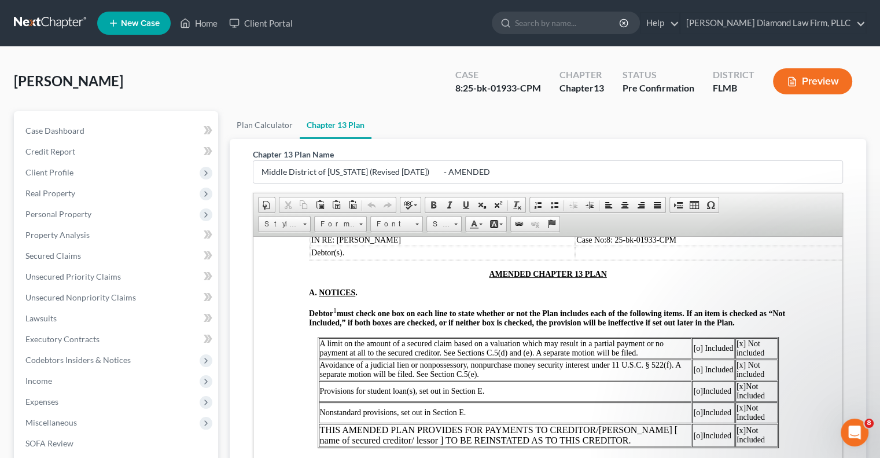
scroll to position [116, 0]
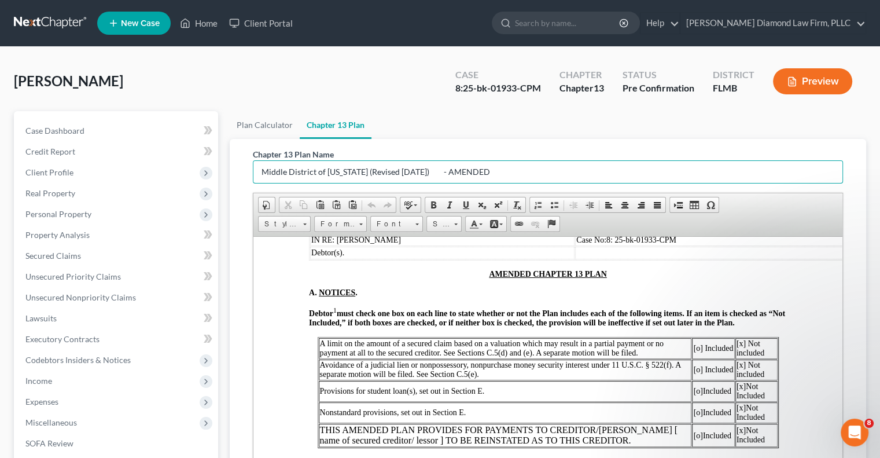
drag, startPoint x: 767, startPoint y: 167, endPoint x: 552, endPoint y: 12, distance: 266.1
click at [762, 150] on div "Chapter 13 Plan Name Middle District of [US_STATE] (Revised [DATE]) - AMENDED" at bounding box center [548, 165] width 590 height 35
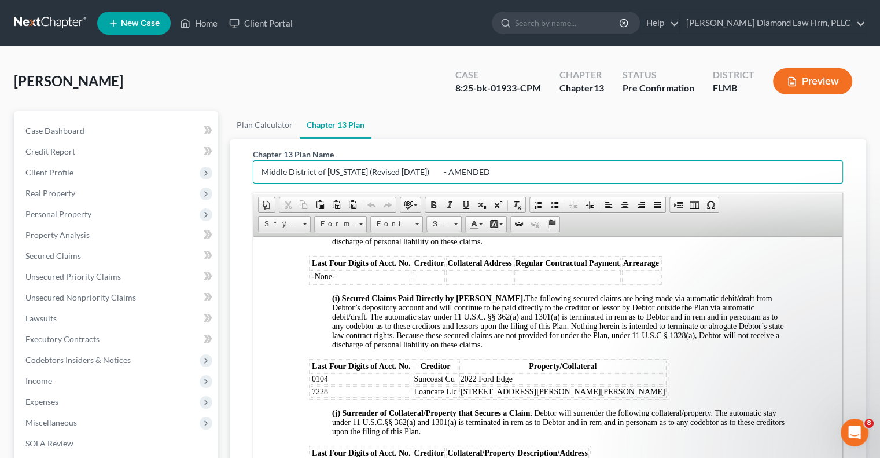
scroll to position [1678, 0]
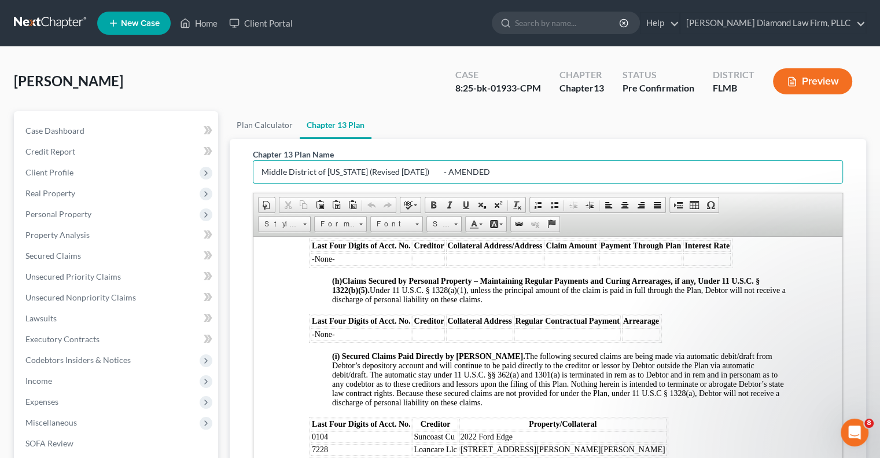
click at [247, 57] on div "[PERSON_NAME] Upgraded Case 8:25-bk-01933-CPM Chapter Chapter 13 Status Pre Con…" at bounding box center [440, 352] width 880 height 610
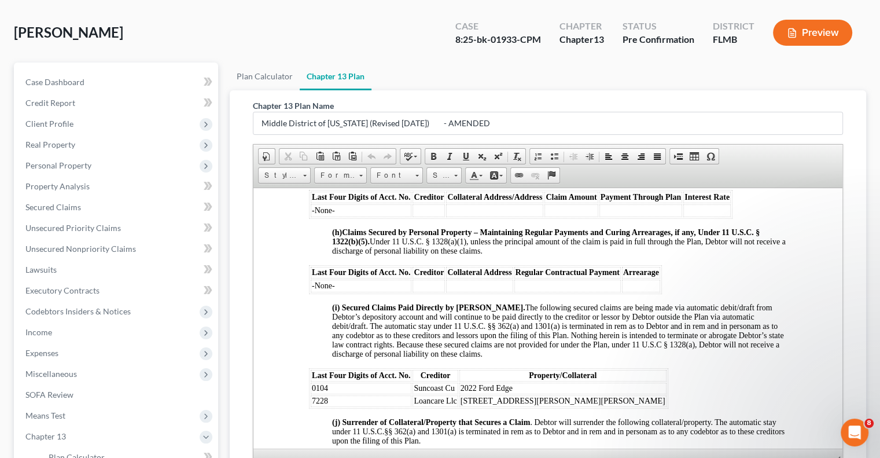
scroll to position [116, 0]
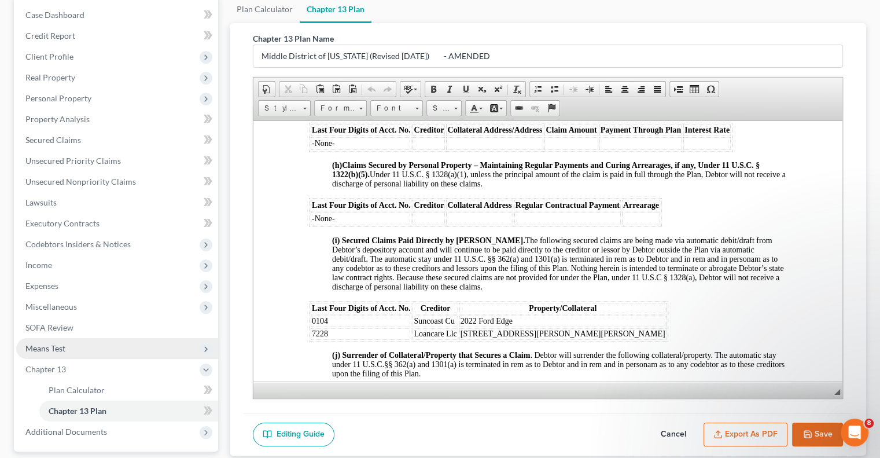
click at [51, 345] on span "Means Test" at bounding box center [45, 348] width 40 height 10
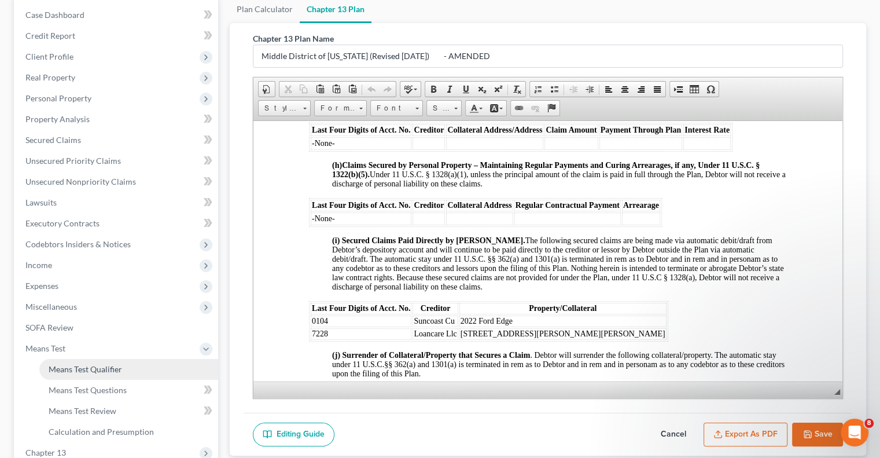
click at [65, 372] on span "Means Test Qualifier" at bounding box center [85, 369] width 73 height 10
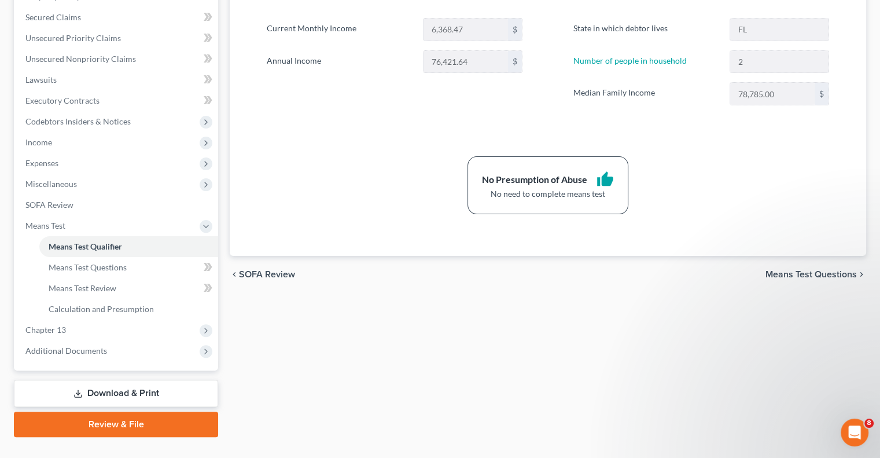
scroll to position [260, 0]
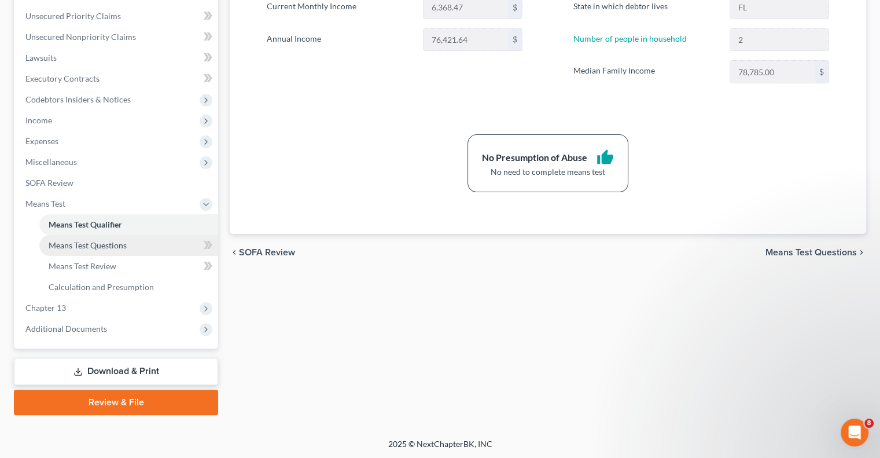
click at [64, 245] on span "Means Test Questions" at bounding box center [88, 245] width 78 height 10
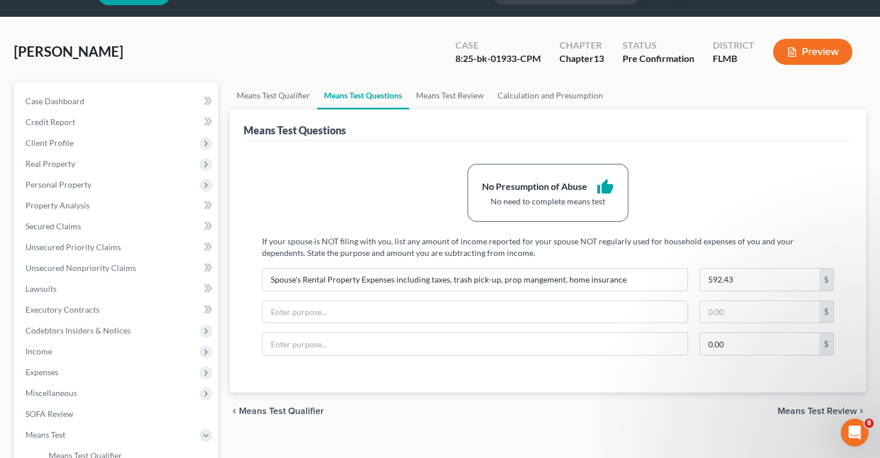
scroll to position [174, 0]
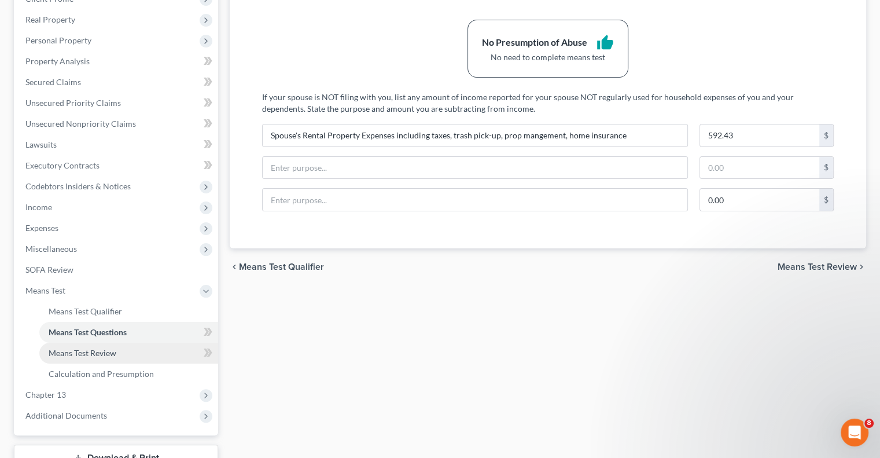
click at [53, 357] on span "Means Test Review" at bounding box center [83, 353] width 68 height 10
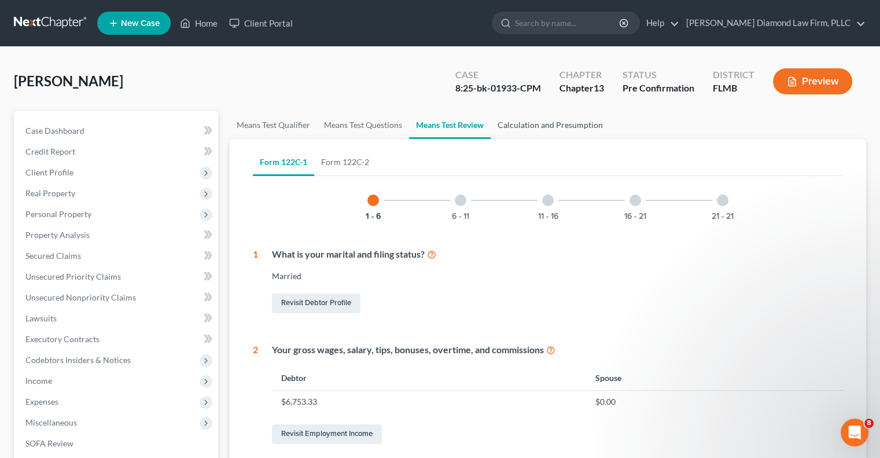
drag, startPoint x: 539, startPoint y: 124, endPoint x: 536, endPoint y: 136, distance: 12.1
click at [539, 124] on link "Calculation and Presumption" at bounding box center [550, 125] width 119 height 28
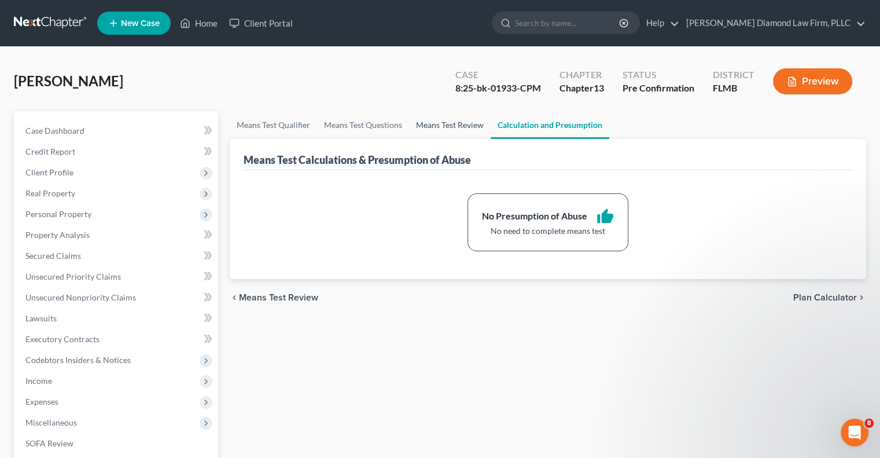
click at [442, 119] on link "Means Test Review" at bounding box center [450, 125] width 82 height 28
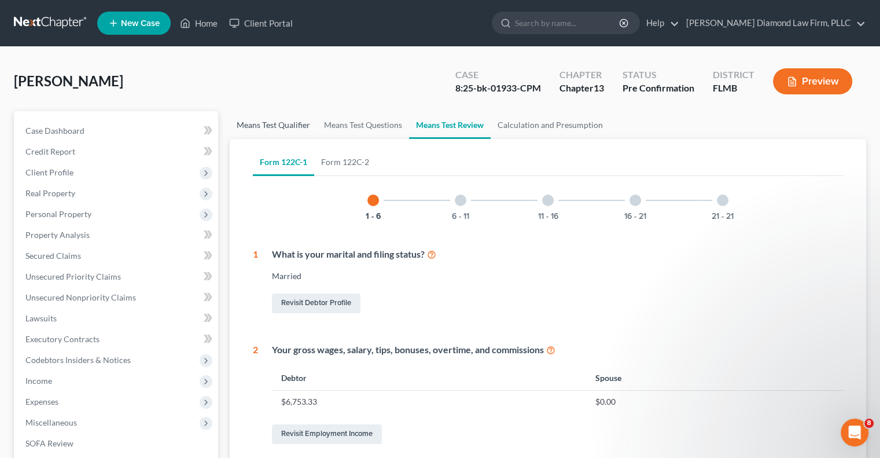
click at [266, 121] on link "Means Test Qualifier" at bounding box center [273, 125] width 87 height 28
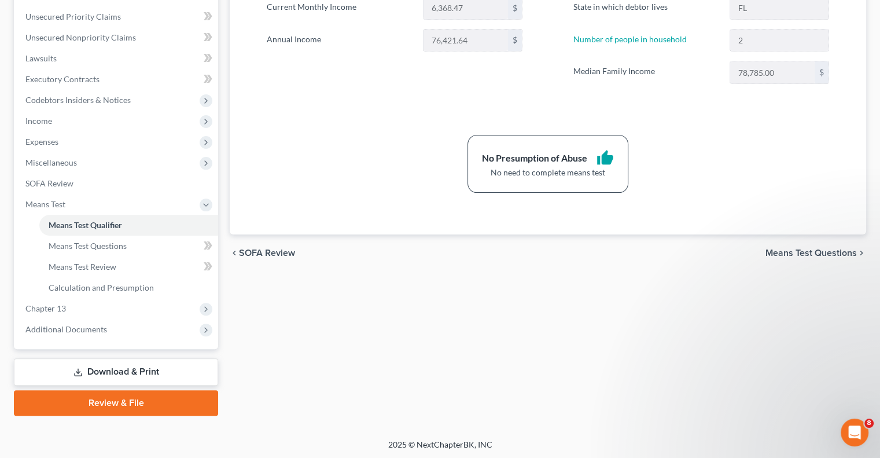
scroll to position [260, 0]
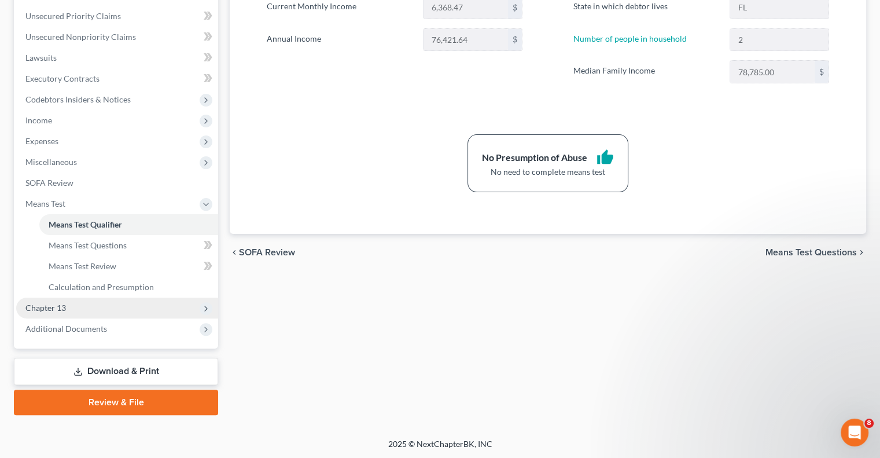
click at [106, 305] on span "Chapter 13" at bounding box center [117, 307] width 202 height 21
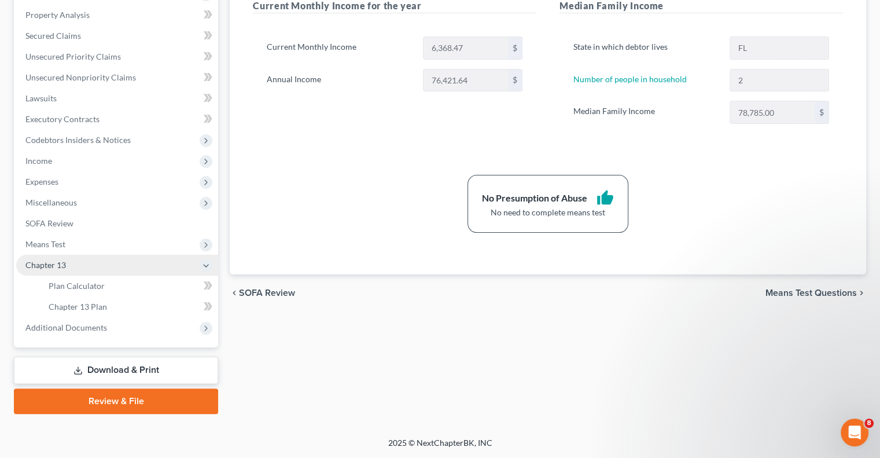
scroll to position [219, 0]
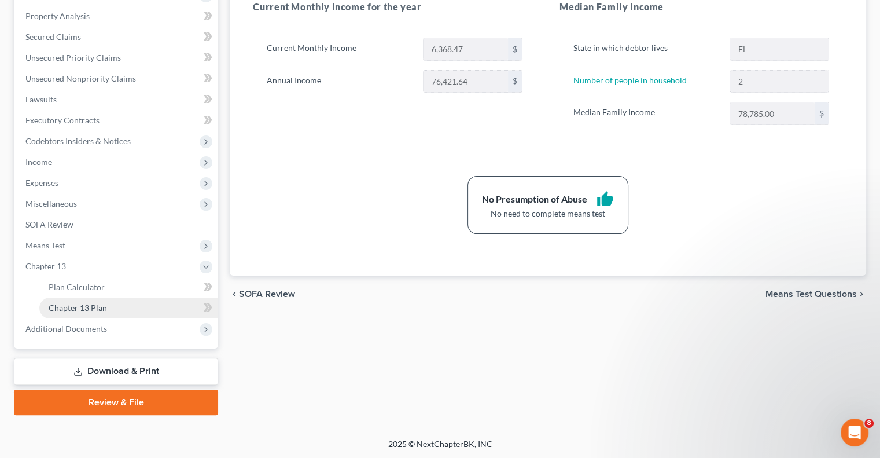
click at [101, 307] on span "Chapter 13 Plan" at bounding box center [78, 308] width 58 height 10
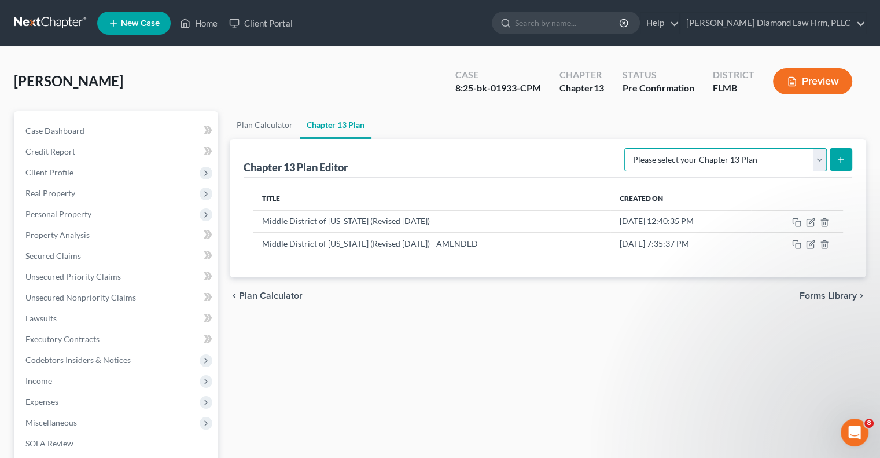
click at [819, 162] on select "Please select your Chapter 13 Plan Middle District of [US_STATE][GEOGRAPHIC_DAT…" at bounding box center [725, 159] width 203 height 23
select select "2"
click at [638, 148] on select "Please select your Chapter 13 Plan Middle District of [US_STATE][GEOGRAPHIC_DAT…" at bounding box center [725, 159] width 203 height 23
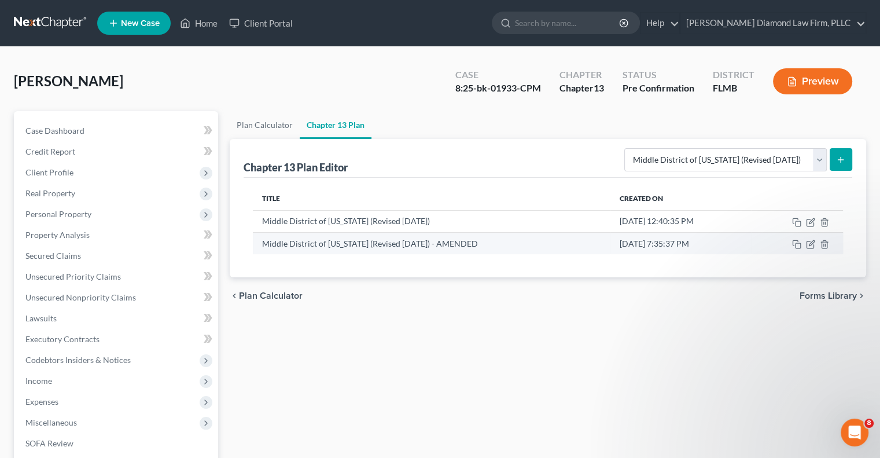
click at [431, 242] on td "Middle District of [US_STATE] (Revised [DATE]) - AMENDED" at bounding box center [431, 243] width 357 height 22
click at [361, 233] on td "Middle District of [US_STATE] (Revised [DATE]) - AMENDED" at bounding box center [431, 243] width 357 height 22
click at [358, 237] on td "Middle District of [US_STATE] (Revised [DATE]) - AMENDED" at bounding box center [431, 243] width 357 height 22
click at [287, 240] on td "Middle District of [US_STATE] (Revised [DATE]) - AMENDED" at bounding box center [431, 243] width 357 height 22
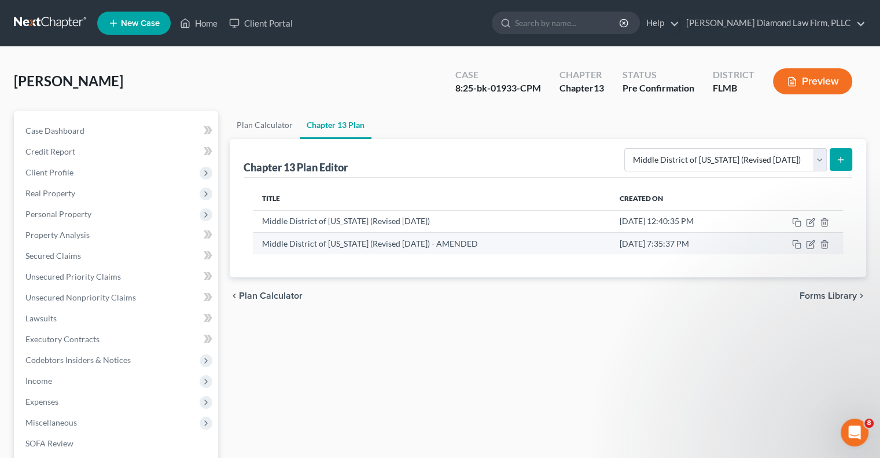
click at [269, 242] on td "Middle District of [US_STATE] (Revised [DATE]) - AMENDED" at bounding box center [431, 243] width 357 height 22
click at [640, 374] on div "Plan Calculator Chapter 13 Plan Chapter 13 Plan Editor Please select your Chapt…" at bounding box center [548, 372] width 648 height 523
drag, startPoint x: 546, startPoint y: 292, endPoint x: 470, endPoint y: 295, distance: 75.9
click at [475, 302] on div "chevron_left Plan Calculator Forms Library chevron_right" at bounding box center [548, 295] width 637 height 37
click at [797, 242] on icon "button" at bounding box center [796, 244] width 9 height 9
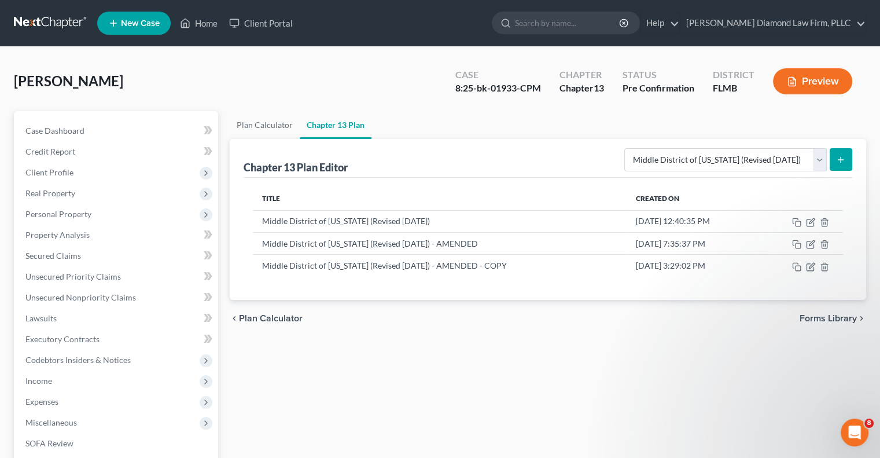
click at [801, 85] on button "Preview" at bounding box center [812, 81] width 79 height 26
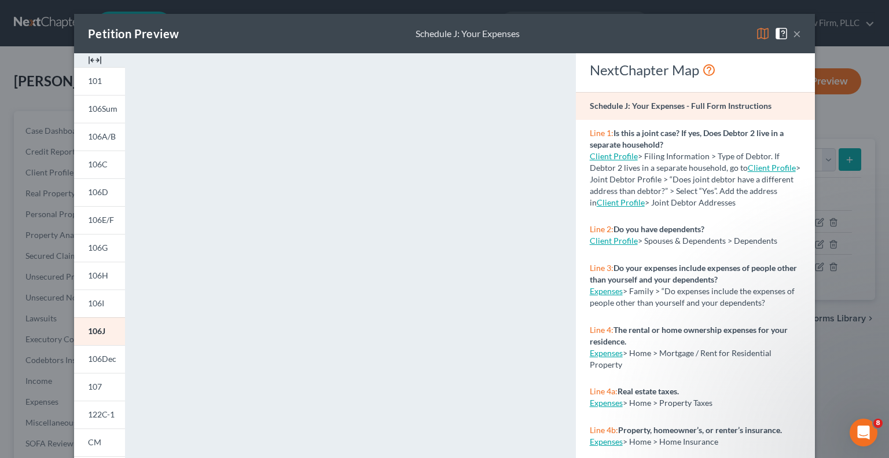
click at [758, 38] on img at bounding box center [763, 34] width 14 height 14
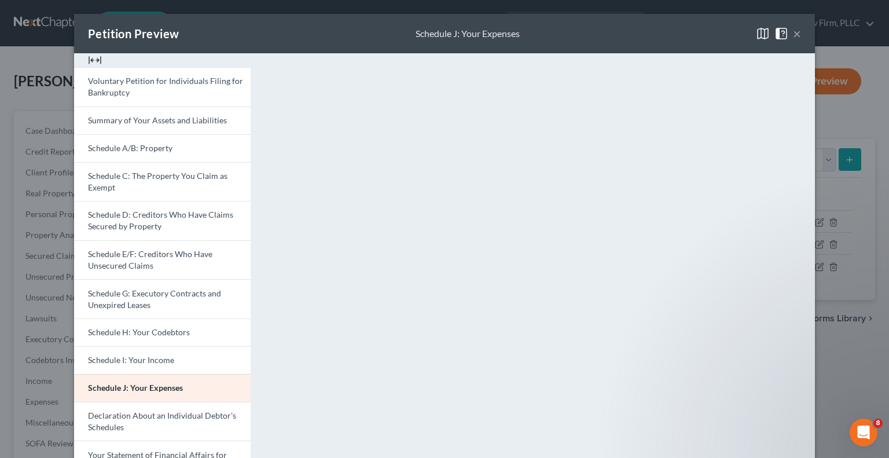
click at [787, 36] on div "×" at bounding box center [778, 34] width 45 height 14
click at [793, 32] on button "×" at bounding box center [797, 34] width 8 height 14
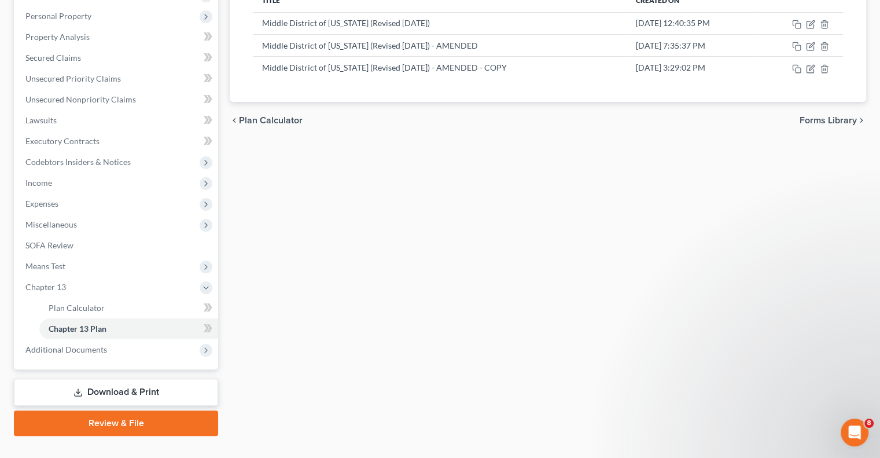
scroll to position [219, 0]
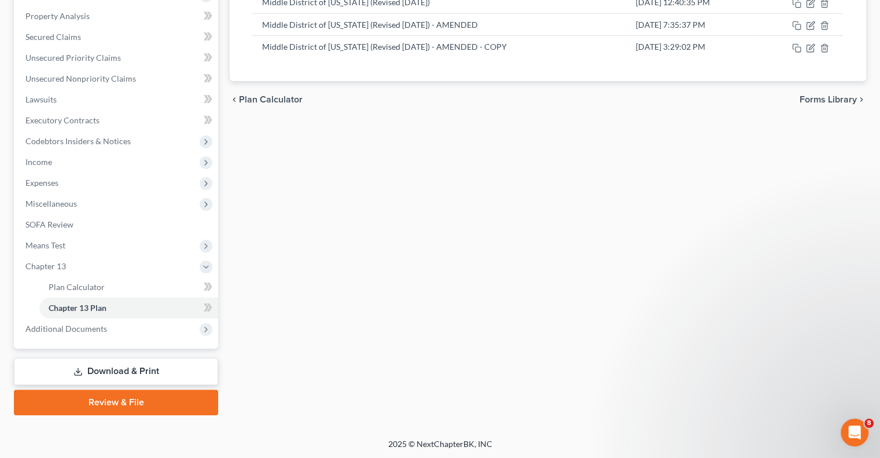
click at [90, 367] on link "Download & Print" at bounding box center [116, 371] width 204 height 27
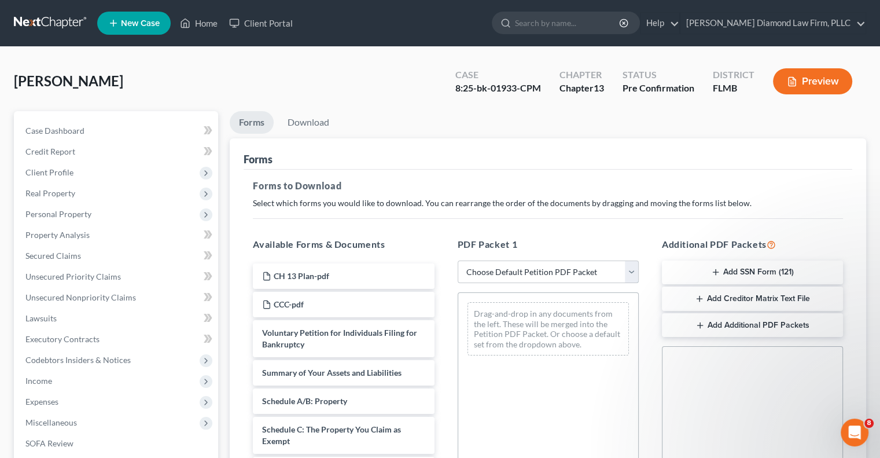
click at [630, 269] on select "Choose Default Petition PDF Packet Complete Bankruptcy Petition (all forms and …" at bounding box center [548, 271] width 181 height 23
select select "2"
click at [458, 260] on select "Choose Default Petition PDF Packet Complete Bankruptcy Petition (all forms and …" at bounding box center [548, 271] width 181 height 23
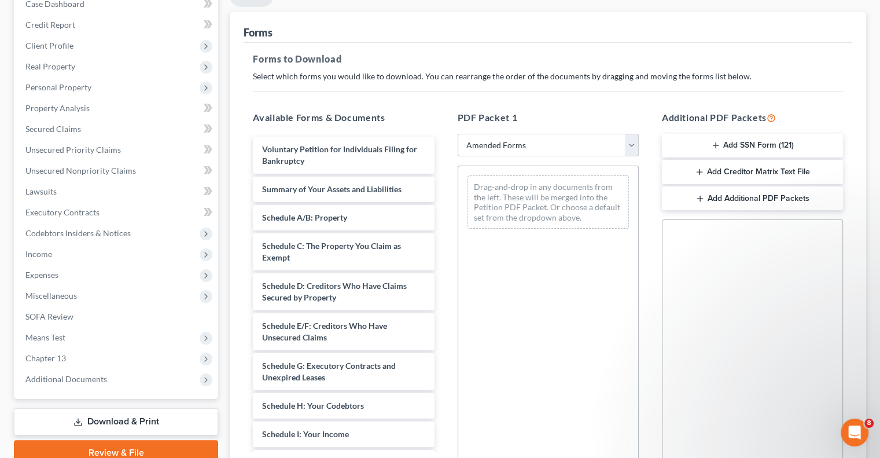
scroll to position [198, 0]
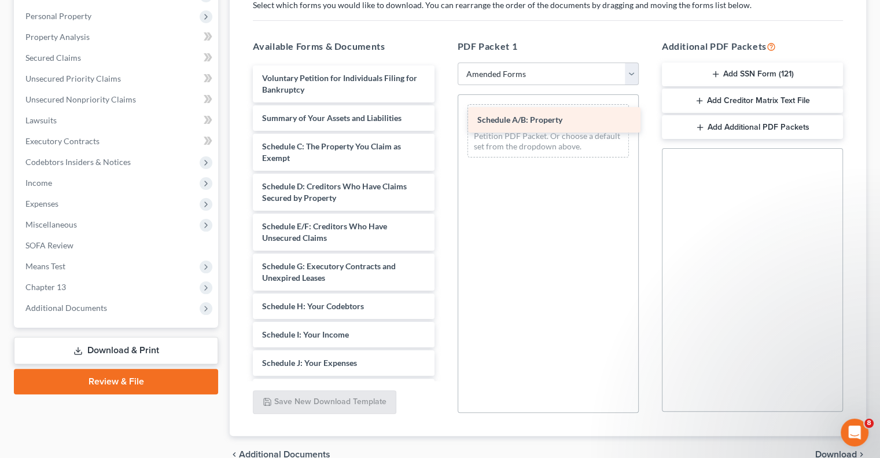
drag, startPoint x: 333, startPoint y: 144, endPoint x: 549, endPoint y: 118, distance: 216.8
click at [443, 118] on div "Schedule A/B: Property Voluntary Petition for Individuals Filing for Bankruptcy…" at bounding box center [344, 342] width 200 height 555
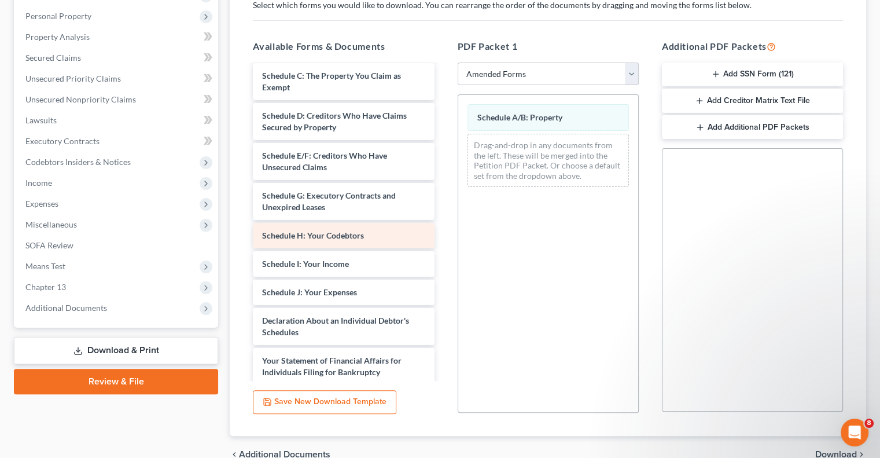
scroll to position [116, 0]
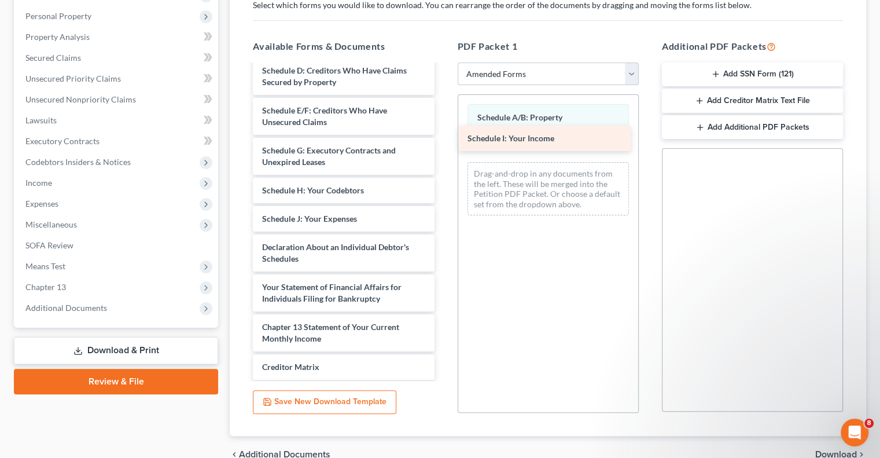
drag, startPoint x: 325, startPoint y: 217, endPoint x: 530, endPoint y: 146, distance: 217.4
click at [443, 138] on div "Schedule I: Your Income Voluntary Petition for Individuals Filing for Bankruptc…" at bounding box center [344, 213] width 200 height 527
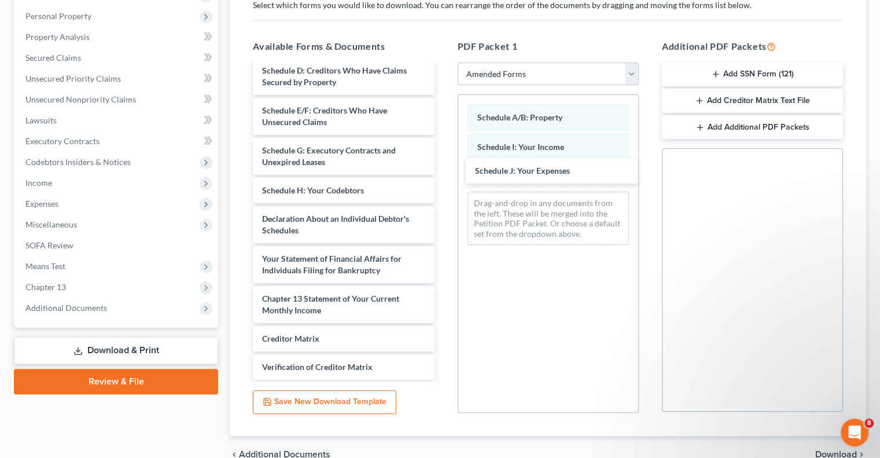
drag, startPoint x: 322, startPoint y: 220, endPoint x: 521, endPoint y: 212, distance: 199.2
click at [443, 172] on div "Schedule J: Your Expenses Voluntary Petition for Individuals Filing for Bankrup…" at bounding box center [344, 199] width 200 height 498
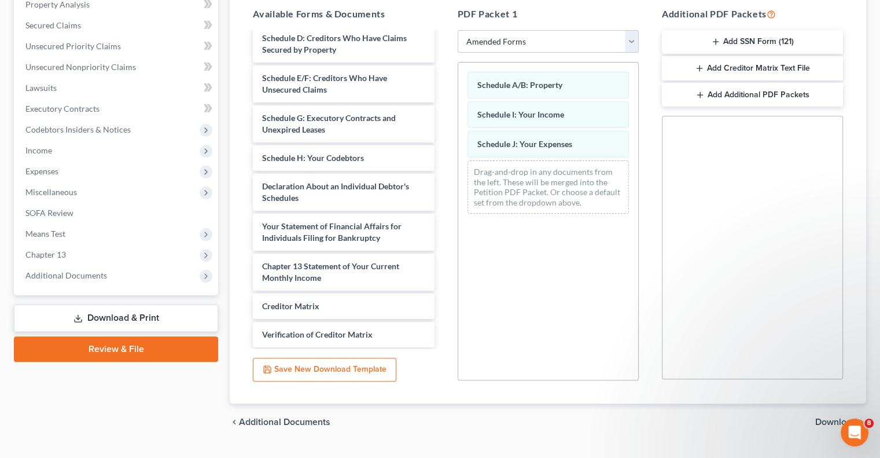
scroll to position [256, 0]
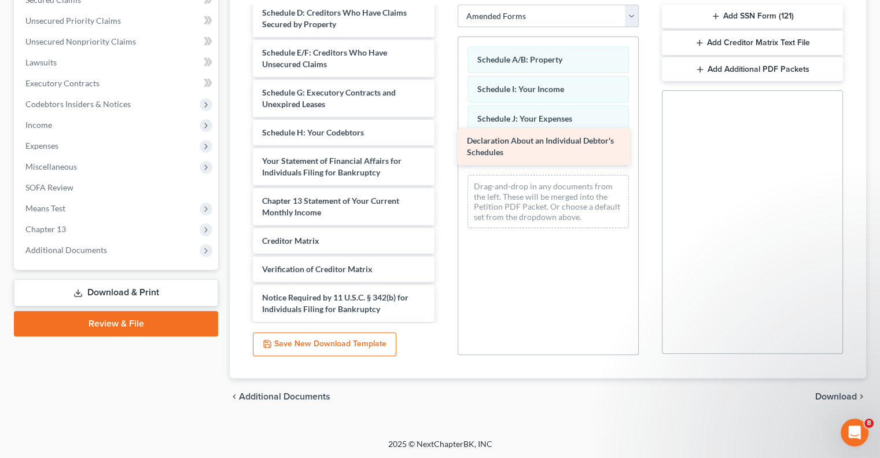
drag, startPoint x: 340, startPoint y: 158, endPoint x: 545, endPoint y: 139, distance: 205.8
click at [443, 139] on div "Declaration About an Individual Debtor's Schedules Voluntary Petition for Indiv…" at bounding box center [344, 121] width 200 height 458
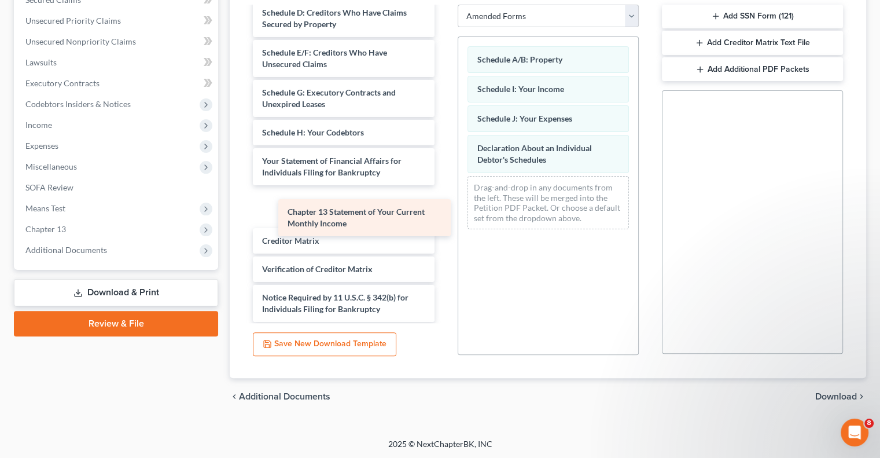
scroll to position [105, 0]
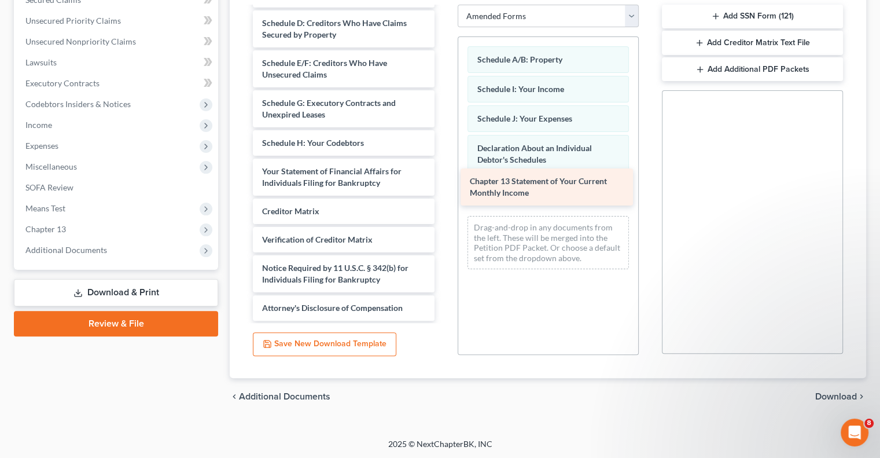
drag, startPoint x: 357, startPoint y: 215, endPoint x: 565, endPoint y: 196, distance: 208.6
click at [443, 196] on div "Chapter 13 Statement of Your Current Monthly Income Voluntary Petition for Indi…" at bounding box center [344, 111] width 200 height 418
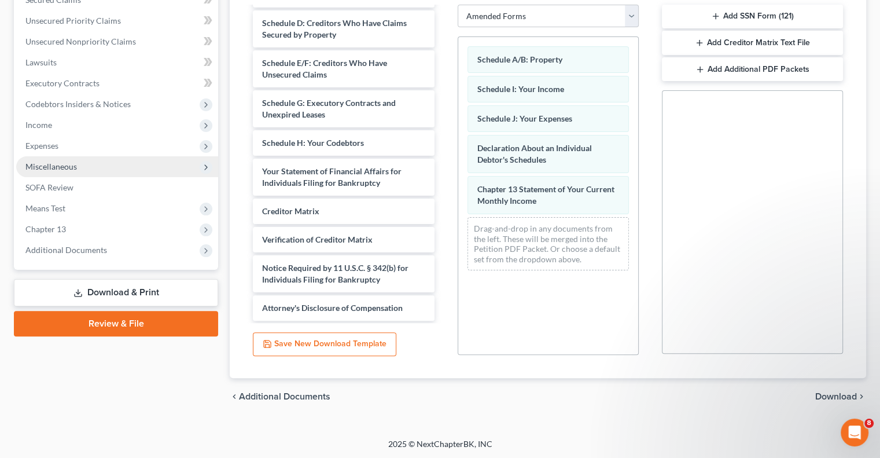
click at [100, 164] on span "Miscellaneous" at bounding box center [117, 166] width 202 height 21
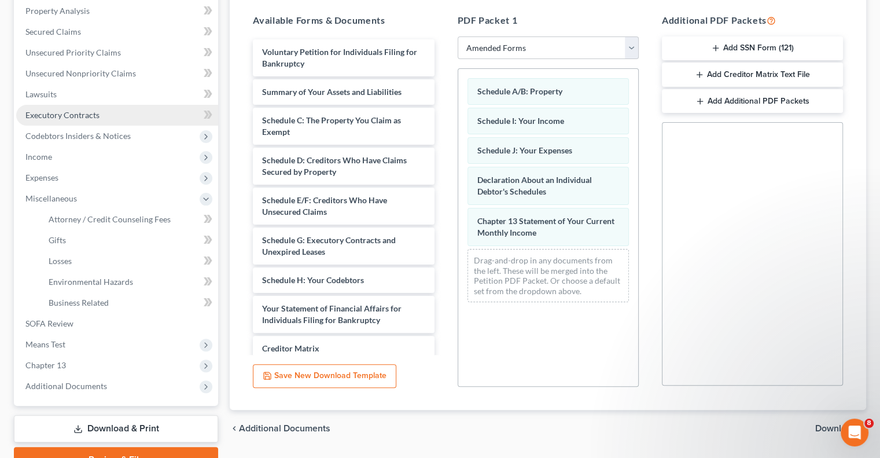
scroll to position [231, 0]
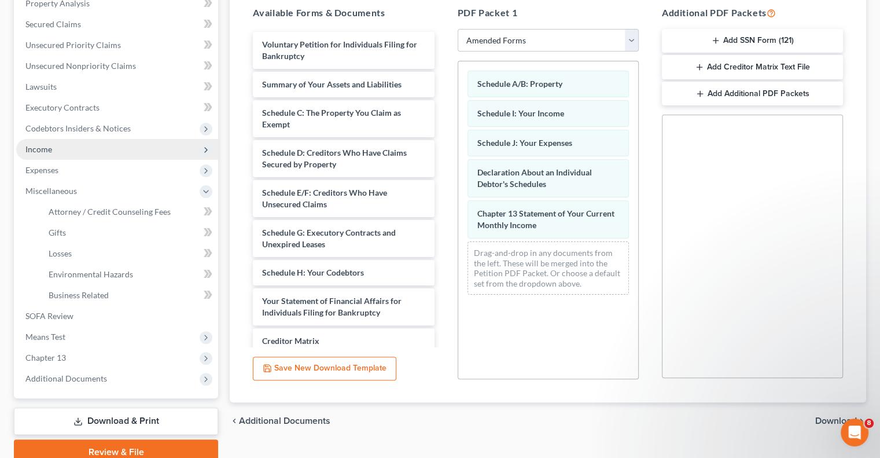
click at [35, 153] on span "Income" at bounding box center [38, 149] width 27 height 10
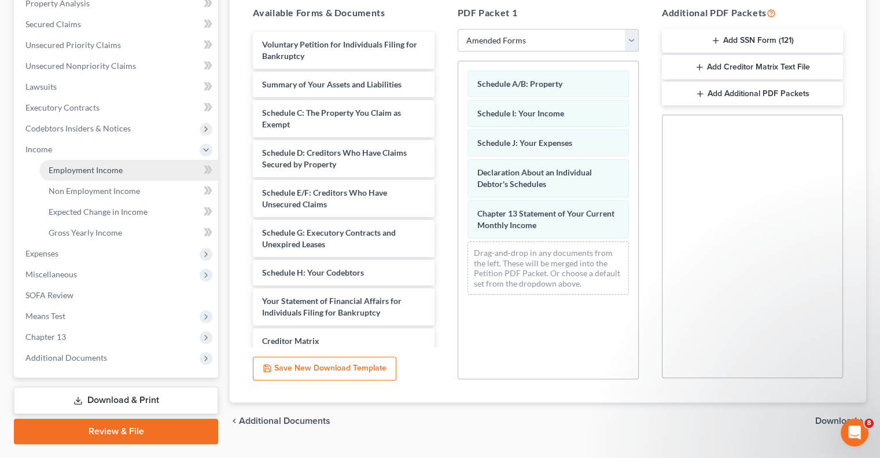
click at [52, 176] on link "Employment Income" at bounding box center [128, 170] width 179 height 21
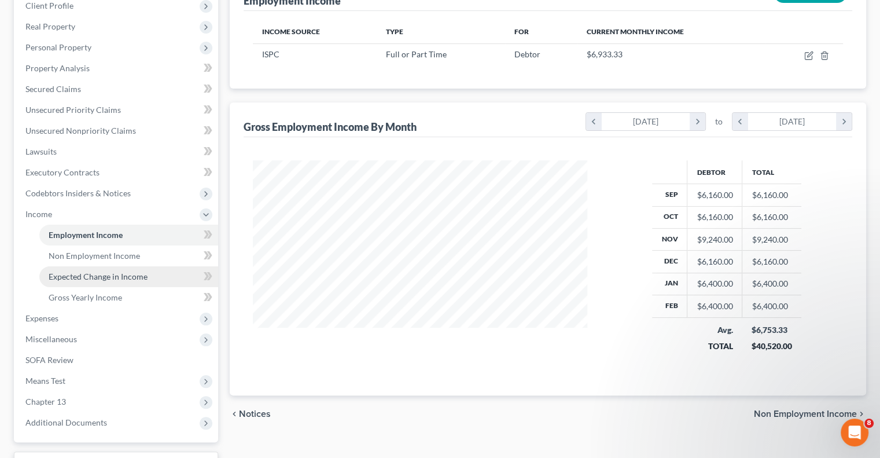
scroll to position [260, 0]
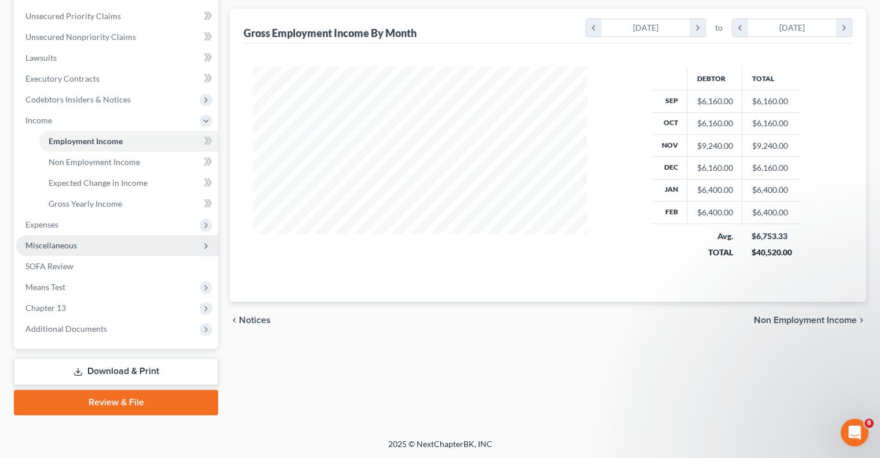
click at [38, 241] on span "Miscellaneous" at bounding box center [51, 245] width 52 height 10
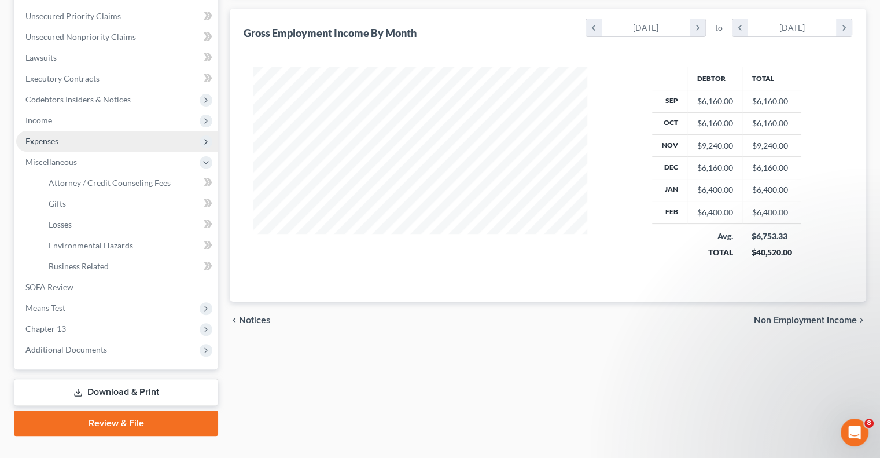
click at [31, 138] on span "Expenses" at bounding box center [41, 141] width 33 height 10
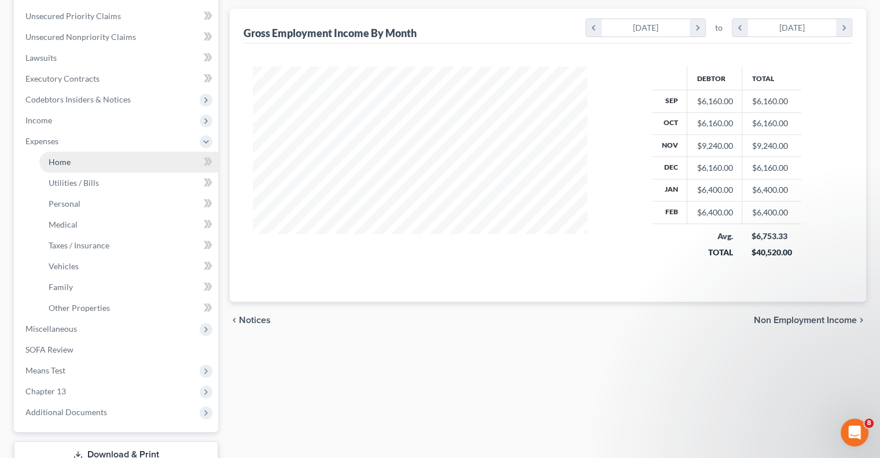
click at [62, 163] on span "Home" at bounding box center [60, 162] width 22 height 10
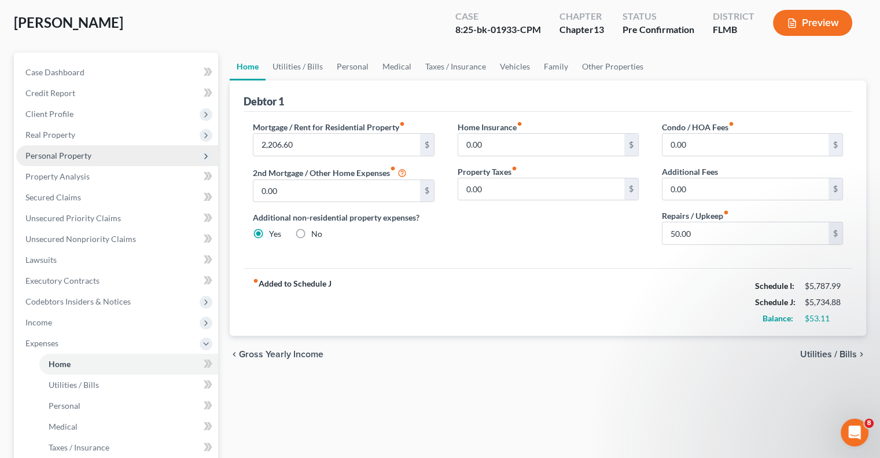
scroll to position [116, 0]
